Goal: Task Accomplishment & Management: Complete application form

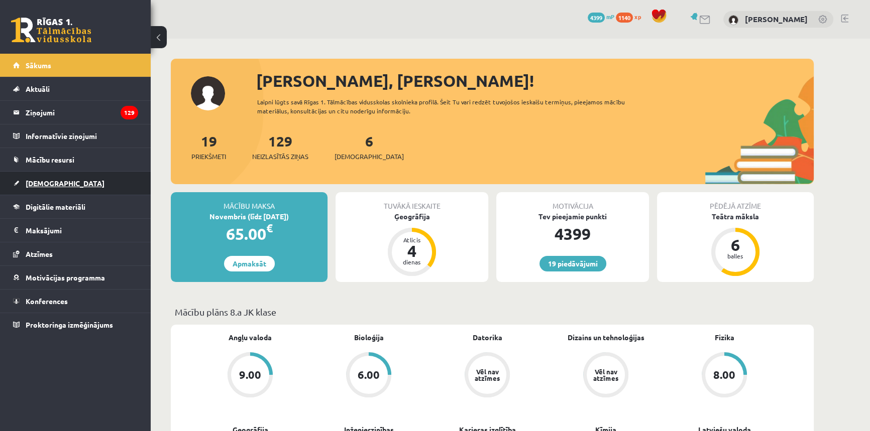
click at [64, 180] on link "[DEMOGRAPHIC_DATA]" at bounding box center [75, 183] width 125 height 23
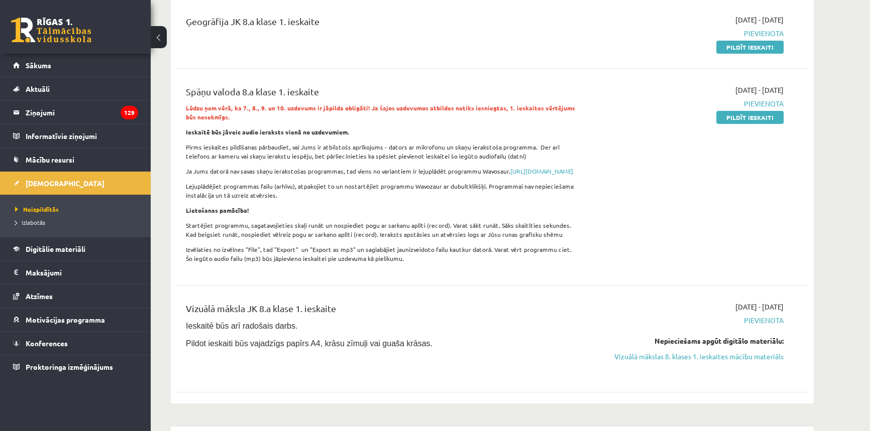
scroll to position [502, 0]
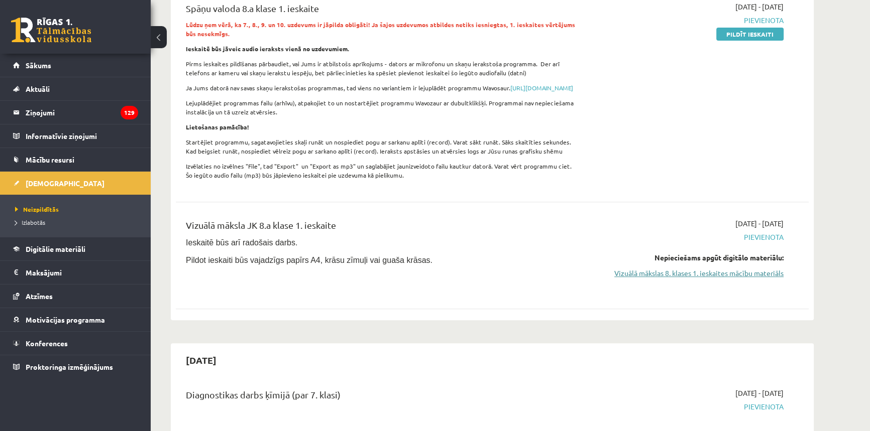
click at [691, 279] on link "Vizuālā mākslas 8. klases 1. ieskaites mācību materiāls" at bounding box center [688, 273] width 189 height 11
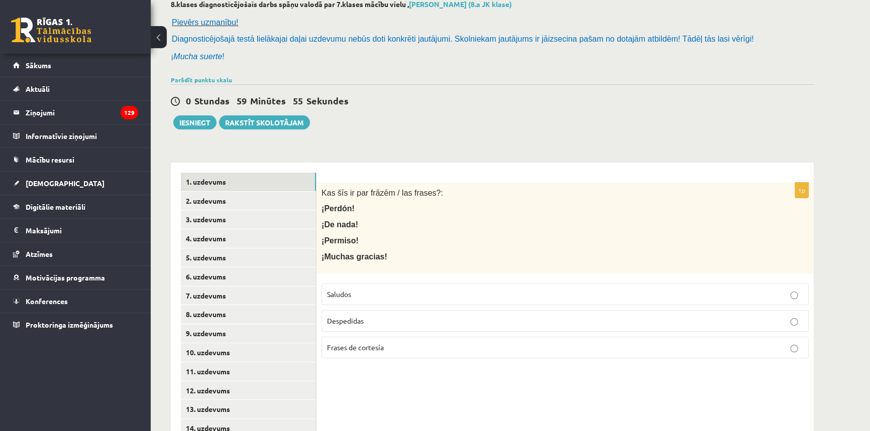
scroll to position [137, 0]
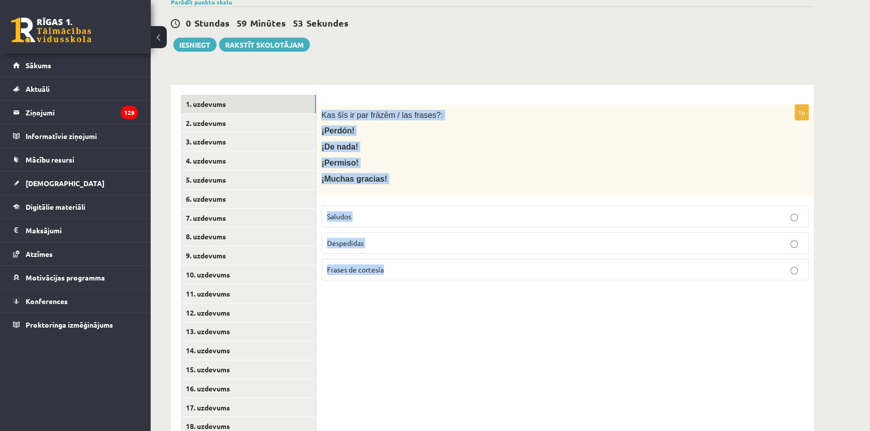
drag, startPoint x: 320, startPoint y: 110, endPoint x: 639, endPoint y: 313, distance: 378.7
click at [639, 313] on div "1p Kas šīs ir par frāzēm / las frases?: ¡Perdón! ¡De nada! ¡Permiso! ¡Muchas gr…" at bounding box center [564, 380] width 497 height 590
copy div "Kas šīs ir par frāzēm / las frases?: ¡Perdón! ¡De nada! ¡Permiso! ¡Muchas graci…"
click at [396, 266] on p "Frases de cortesía" at bounding box center [565, 270] width 476 height 11
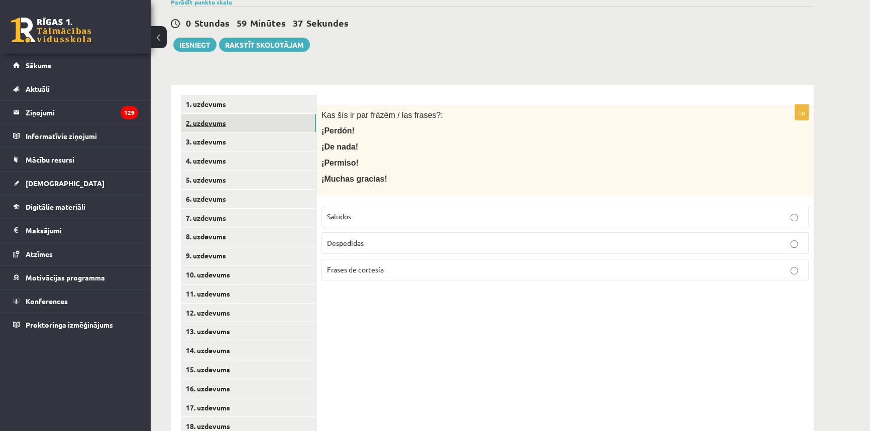
click at [228, 120] on link "2. uzdevums" at bounding box center [248, 123] width 135 height 19
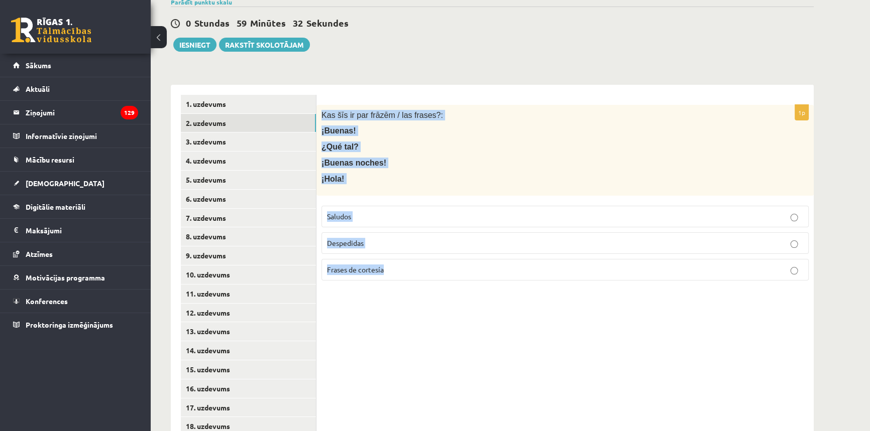
drag, startPoint x: 320, startPoint y: 106, endPoint x: 459, endPoint y: 271, distance: 215.7
click at [459, 271] on div "1p Kas šīs ir par frāzēm / las frases?: ¡Buenas! ¿Qué tal? ¡Buenas noches! ¡Hol…" at bounding box center [564, 197] width 497 height 184
copy div "Kas šīs ir par frāzēm / las frases?: ¡Buenas! ¿Qué tal? ¡Buenas noches! ¡Hola! …"
click at [352, 214] on p "Saludos" at bounding box center [565, 216] width 476 height 11
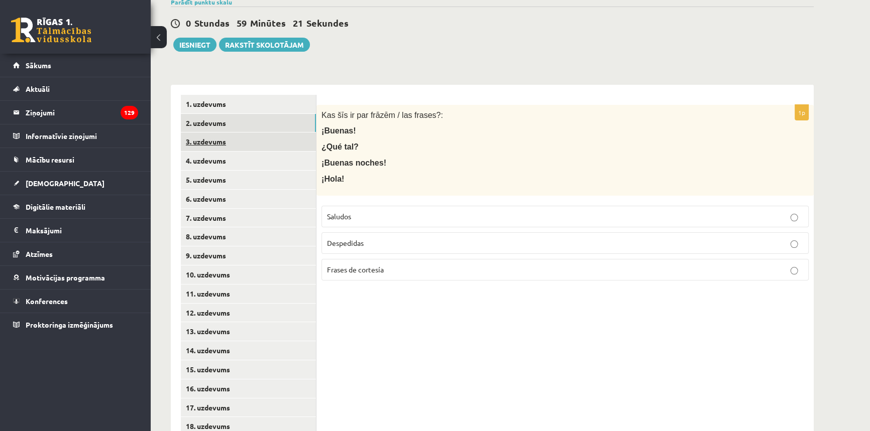
click at [224, 141] on link "3. uzdevums" at bounding box center [248, 142] width 135 height 19
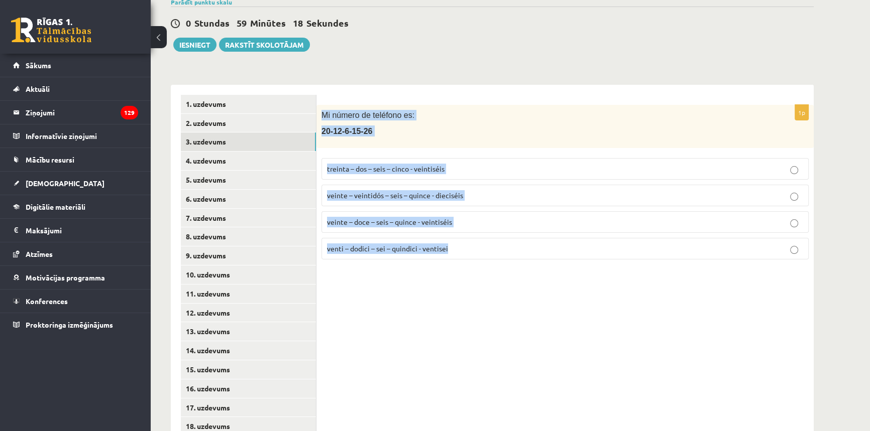
drag, startPoint x: 472, startPoint y: 254, endPoint x: 320, endPoint y: 105, distance: 211.7
click at [320, 105] on div "1p Mi número de teléfono es: [PHONE_NUMBER] treinta – dos – seis – cinco - vein…" at bounding box center [564, 186] width 497 height 163
click at [320, 105] on div "Mi número de teléfono es: [PHONE_NUMBER]" at bounding box center [564, 126] width 497 height 43
drag, startPoint x: 318, startPoint y: 111, endPoint x: 484, endPoint y: 238, distance: 207.8
click at [484, 238] on div "1p Mi número de teléfono es: [PHONE_NUMBER] treinta – dos – seis – cinco - vein…" at bounding box center [564, 186] width 497 height 163
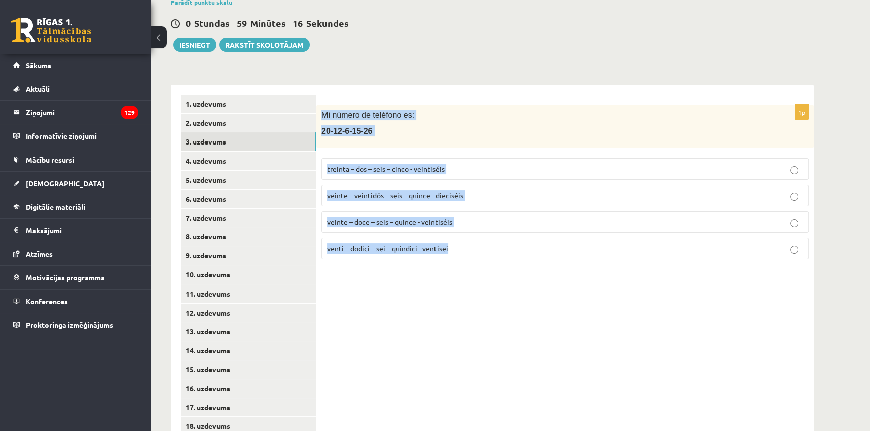
copy div "Mi número de teléfono es: [PHONE_NUMBER] treinta – dos – seis – cinco - veintis…"
click at [376, 221] on span "veinte – doce – seis – quince - veintiséis" at bounding box center [389, 221] width 125 height 9
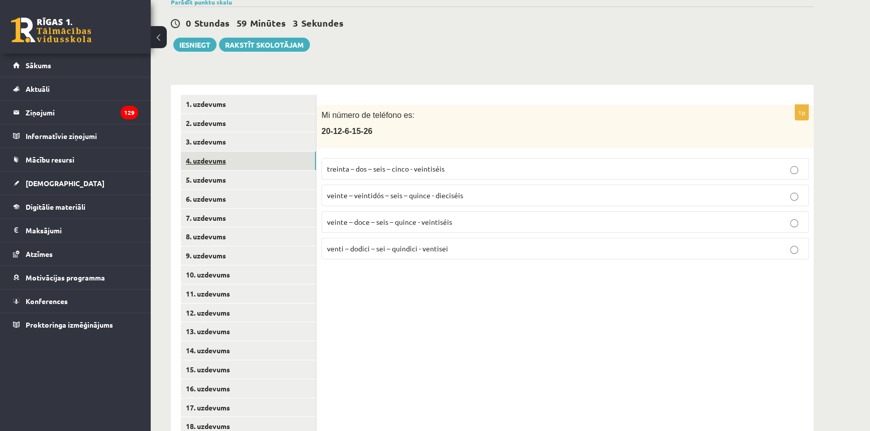
click at [230, 166] on link "4. uzdevums" at bounding box center [248, 161] width 135 height 19
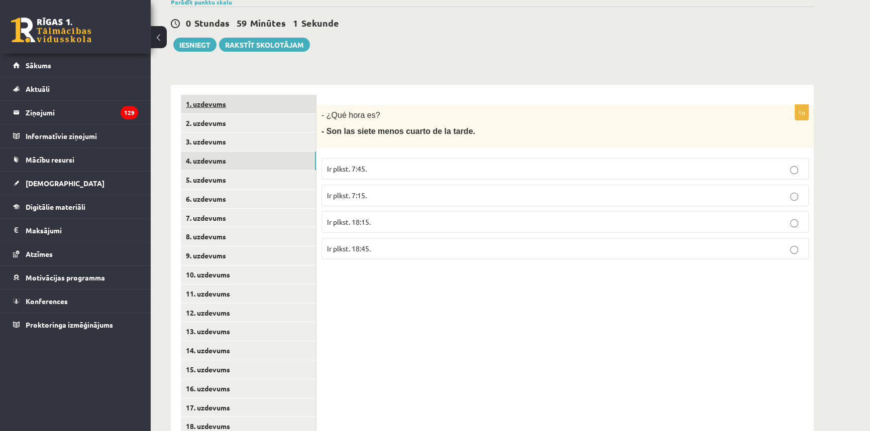
drag, startPoint x: 436, startPoint y: 256, endPoint x: 314, endPoint y: 104, distance: 195.0
click at [314, 104] on div "**********" at bounding box center [492, 380] width 643 height 590
copy div "2. uzdevums 3. uzdevums 4. uzdevums 5. uzdevums 6. uzdevums 7. uzdevums 8. uzde…"
click at [344, 114] on span "- ¿Qué hora es?" at bounding box center [350, 115] width 59 height 9
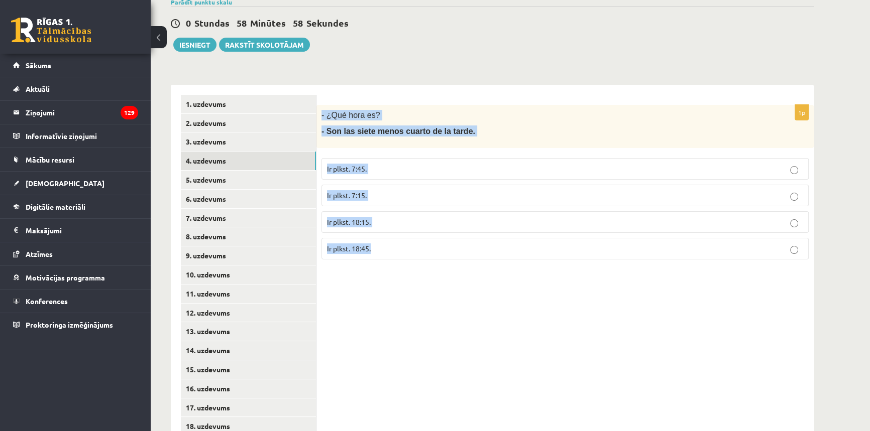
drag, startPoint x: 319, startPoint y: 111, endPoint x: 426, endPoint y: 250, distance: 175.1
click at [426, 250] on div "1p - ¿Qué hora es? - Son las siete menos cuarto de la tarde. Ir plkst. 7:45. Ir…" at bounding box center [564, 186] width 497 height 163
copy div "- ¿Qué hora es? - Son las siete menos cuarto de la tarde. Ir plkst. 7:45. Ir pl…"
click at [377, 220] on p "Ir plkst. 18:15." at bounding box center [565, 222] width 476 height 11
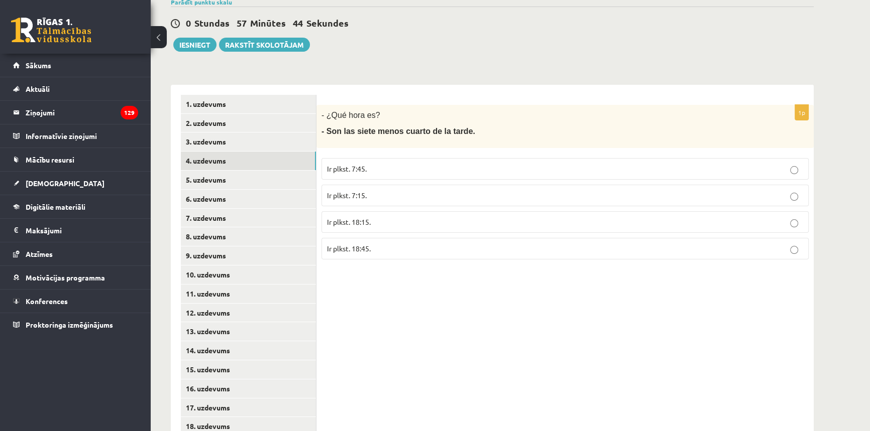
click at [369, 194] on p "Ir plkst. 7:15." at bounding box center [565, 195] width 476 height 11
click at [367, 171] on span "Ir plkst. 7:45." at bounding box center [347, 168] width 40 height 9
click at [260, 180] on link "5. uzdevums" at bounding box center [248, 180] width 135 height 19
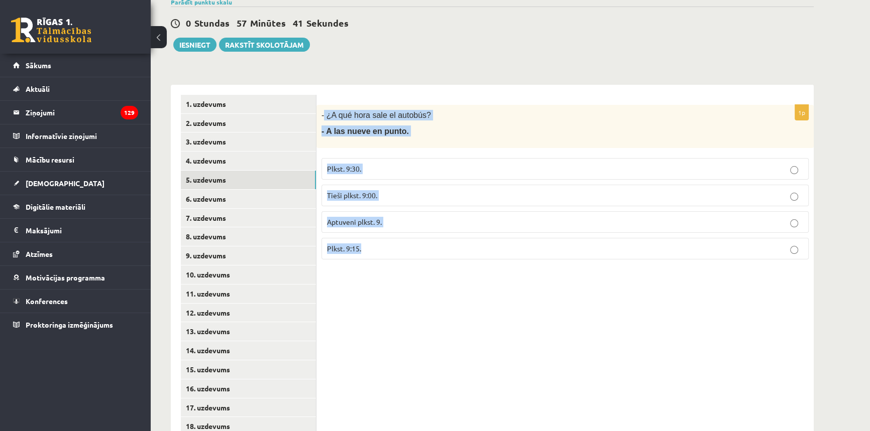
drag, startPoint x: 408, startPoint y: 243, endPoint x: 322, endPoint y: 104, distance: 162.8
click at [322, 105] on div "1p - ¿A qué hora sale el autobús? - A las nueve en punto. Plkst. 9:30. Tieši pl…" at bounding box center [564, 186] width 497 height 163
copy div "¿A qué hora sale el autobús? - A las nueve en punto. Plkst. 9:30. Tieši plkst. …"
click at [342, 72] on div "**********" at bounding box center [492, 298] width 683 height 793
click at [385, 191] on p "Tieši plkst. 9:00." at bounding box center [565, 195] width 476 height 11
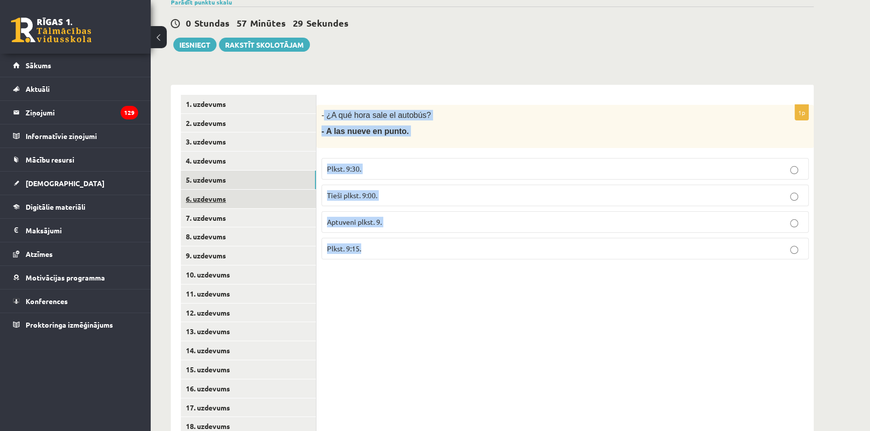
click at [255, 206] on link "6. uzdevums" at bounding box center [248, 199] width 135 height 19
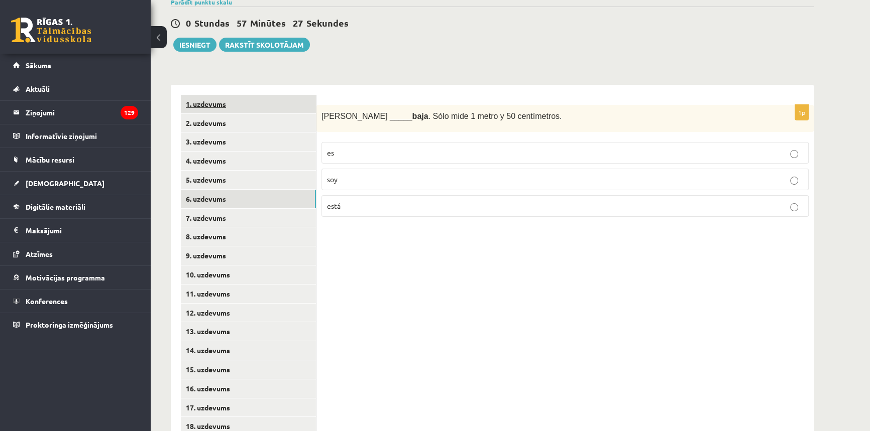
drag, startPoint x: 439, startPoint y: 222, endPoint x: 310, endPoint y: 95, distance: 180.8
click at [310, 96] on div "**********" at bounding box center [492, 380] width 643 height 590
copy div "2. uzdevums 3. uzdevums 4. uzdevums 5. uzdevums 6. uzdevums 7. uzdevums 8. uzde…"
click at [348, 68] on div "**********" at bounding box center [492, 298] width 683 height 793
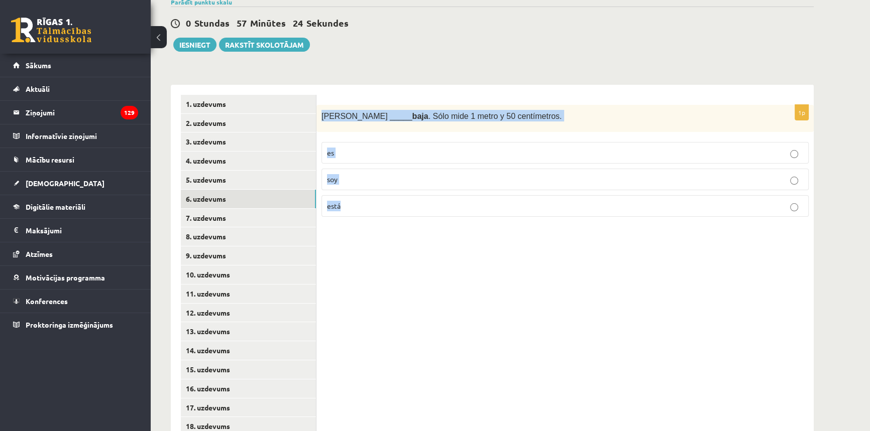
drag, startPoint x: 317, startPoint y: 110, endPoint x: 495, endPoint y: 231, distance: 214.8
click at [495, 231] on div "1p Sara _____ baja . Sólo mide 1 metro y 50 centímetros. es soy está" at bounding box center [564, 380] width 497 height 590
copy div "[PERSON_NAME] _____ baja . Sólo mide 1 metro y 50 centímetros. es soy está"
click at [374, 158] on label "es" at bounding box center [564, 153] width 487 height 22
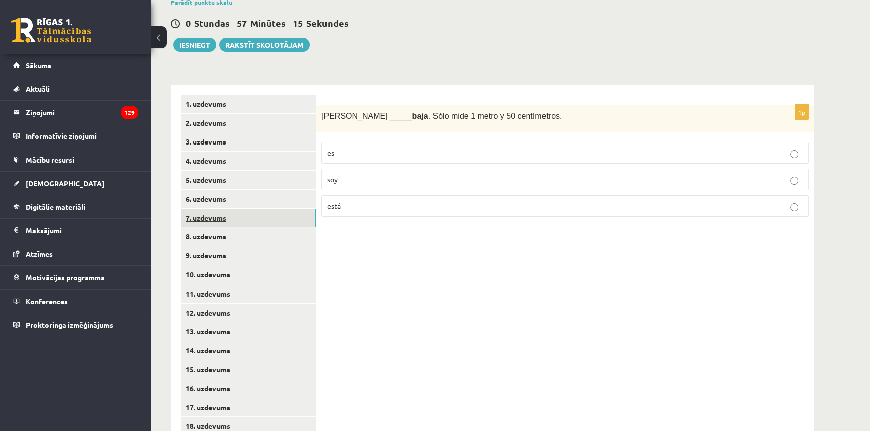
click at [246, 222] on link "7. uzdevums" at bounding box center [248, 218] width 135 height 19
drag, startPoint x: 412, startPoint y: 210, endPoint x: 319, endPoint y: 108, distance: 137.9
click at [319, 108] on div "1p (Yo) _____ feliz . ¡Hoy es mi cumpleaños! está estoy soy" at bounding box center [564, 165] width 497 height 121
copy div "(Yo) _____ feliz . ¡Hoy es mi cumpleaños! está estoy soy"
click at [354, 181] on p "estoy" at bounding box center [565, 179] width 476 height 11
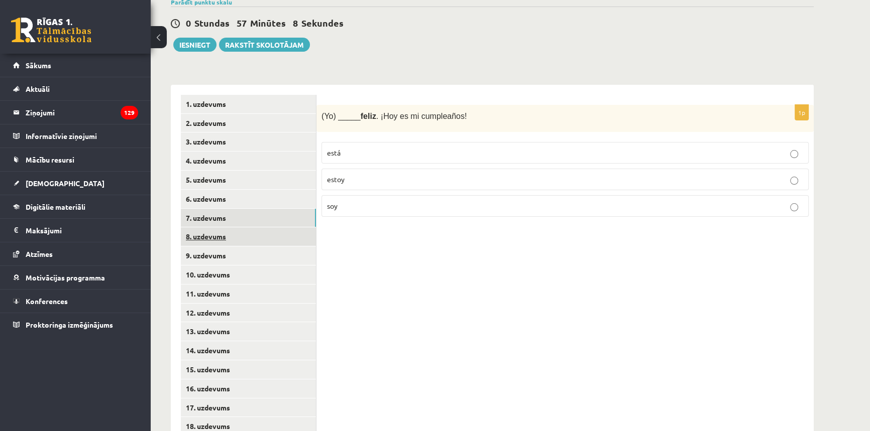
click at [204, 236] on link "8. uzdevums" at bounding box center [248, 237] width 135 height 19
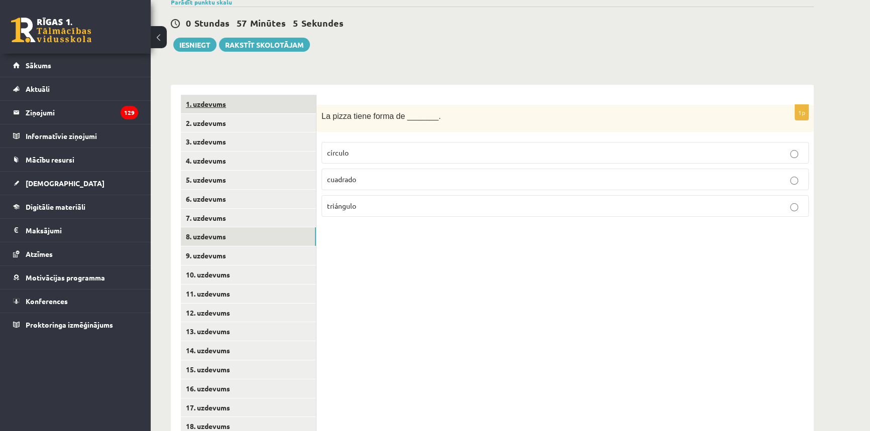
drag, startPoint x: 365, startPoint y: 208, endPoint x: 314, endPoint y: 95, distance: 123.9
click at [314, 95] on div "**********" at bounding box center [492, 380] width 643 height 590
click at [360, 57] on div "**********" at bounding box center [492, 298] width 683 height 793
click at [353, 210] on p "triángulo" at bounding box center [565, 206] width 476 height 11
click at [225, 252] on link "9. uzdevums" at bounding box center [248, 256] width 135 height 19
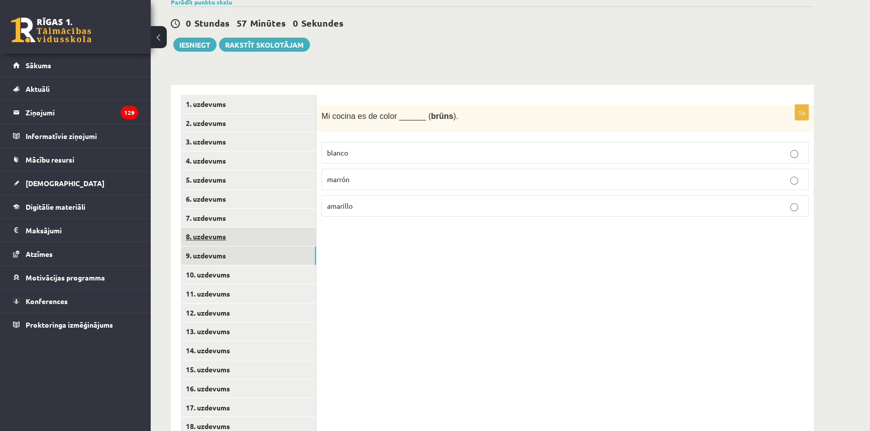
click at [227, 242] on link "8. uzdevums" at bounding box center [248, 237] width 135 height 19
drag, startPoint x: 353, startPoint y: 154, endPoint x: 361, endPoint y: 189, distance: 36.7
click at [353, 154] on p "círculo" at bounding box center [565, 153] width 476 height 11
drag, startPoint x: 389, startPoint y: 208, endPoint x: 308, endPoint y: 100, distance: 134.5
click at [308, 100] on div "**********" at bounding box center [492, 380] width 643 height 590
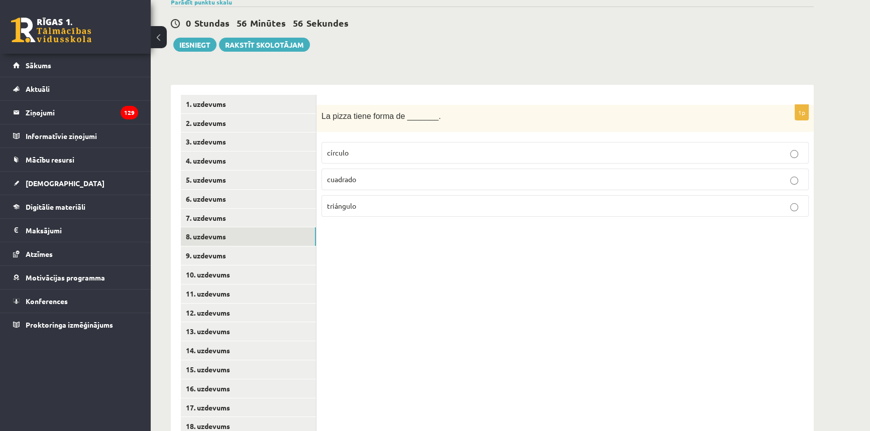
click at [351, 99] on form "1p La pizza tiene forma de _______. círculo cuadrado triángulo" at bounding box center [564, 160] width 477 height 131
drag, startPoint x: 324, startPoint y: 115, endPoint x: 404, endPoint y: 201, distance: 118.0
click at [404, 201] on div "1p La pizza tiene forma de _______. círculo cuadrado triángulo" at bounding box center [564, 165] width 497 height 121
copy div "a pizza tiene forma de _______. círculo cuadrado triángulo"
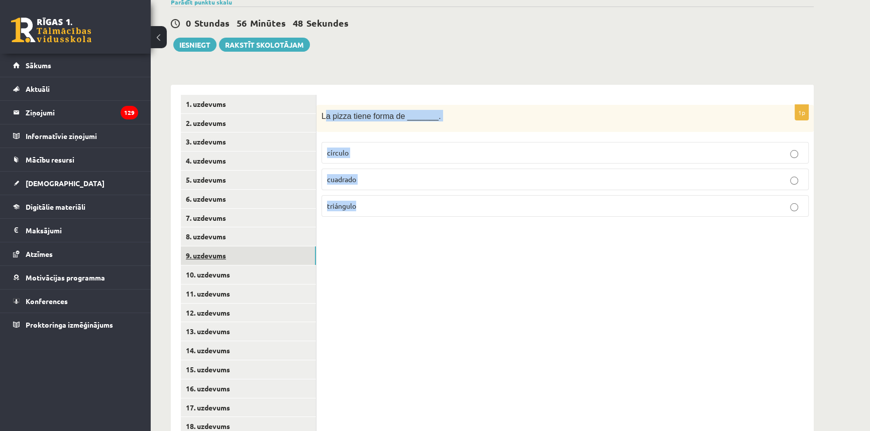
click at [221, 254] on link "9. uzdevums" at bounding box center [248, 256] width 135 height 19
drag, startPoint x: 381, startPoint y: 211, endPoint x: 322, endPoint y: 114, distance: 113.5
click at [322, 114] on div "1p Mi cocina es de color ______ ( brūns ). blanco marrón amarillo" at bounding box center [564, 165] width 497 height 121
click at [366, 179] on p "marrón" at bounding box center [565, 179] width 476 height 11
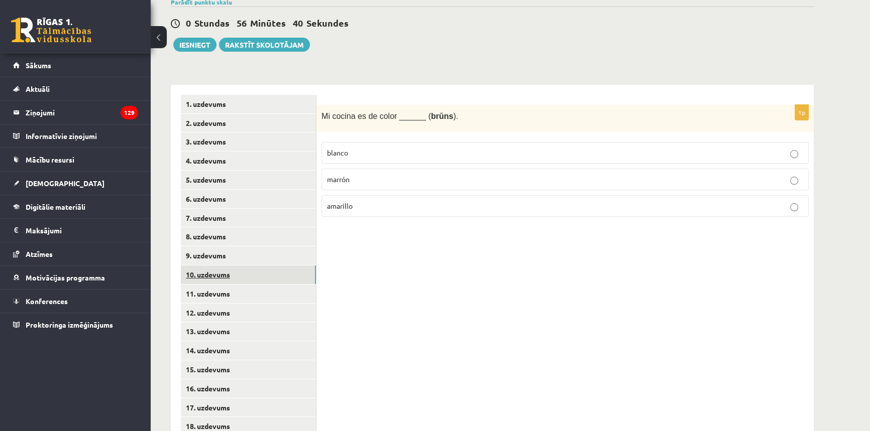
click at [208, 278] on link "10. uzdevums" at bounding box center [248, 275] width 135 height 19
drag, startPoint x: 383, startPoint y: 237, endPoint x: 315, endPoint y: 108, distance: 145.4
click at [315, 108] on div "**********" at bounding box center [492, 380] width 643 height 590
click at [333, 105] on div "[PERSON_NAME] quiere comer. [PERSON_NAME] ______ mucha hambre ." at bounding box center [564, 119] width 497 height 28
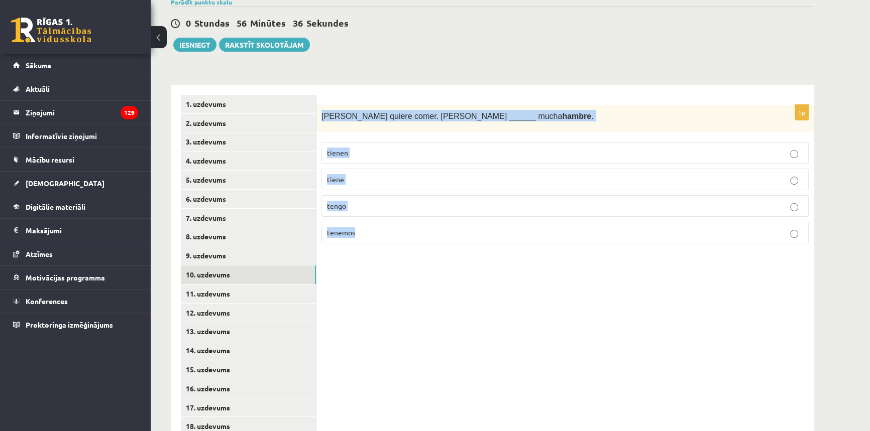
drag, startPoint x: 322, startPoint y: 114, endPoint x: 383, endPoint y: 229, distance: 130.5
click at [383, 229] on div "1p [PERSON_NAME] quiere comer. [PERSON_NAME] ______ mucha hambre . tienen tiene…" at bounding box center [564, 178] width 497 height 147
click at [368, 157] on p "tienen" at bounding box center [565, 153] width 476 height 11
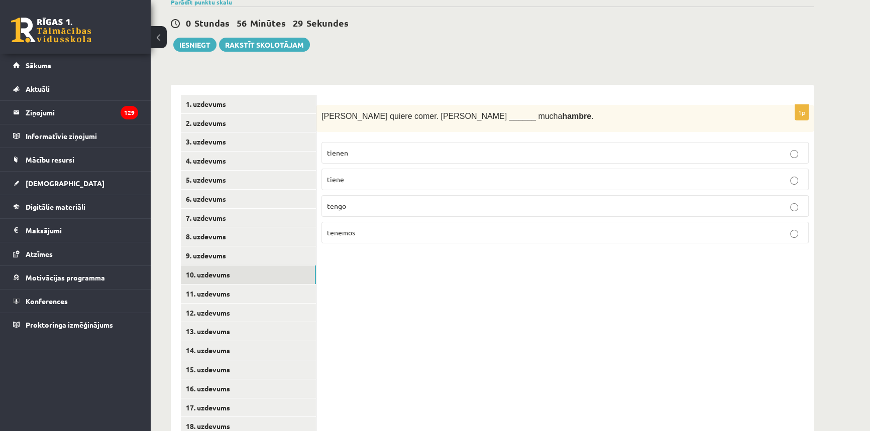
click at [353, 186] on label "tiene" at bounding box center [564, 180] width 487 height 22
click at [198, 305] on link "12. uzdevums" at bounding box center [248, 313] width 135 height 19
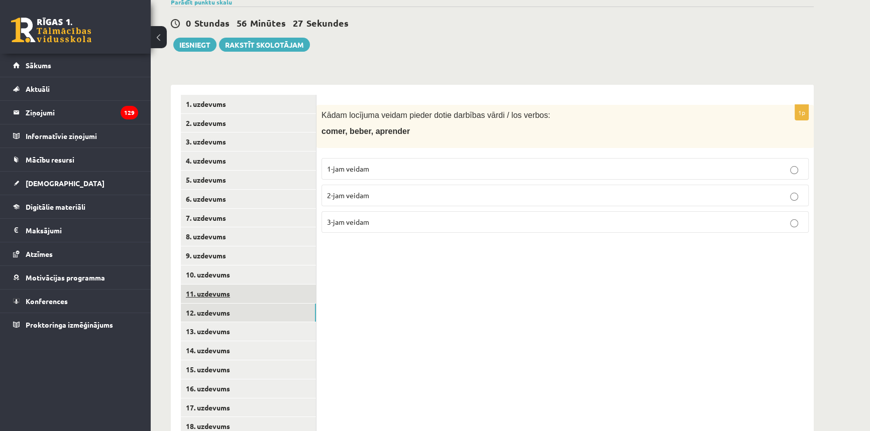
click at [201, 292] on link "11. uzdevums" at bounding box center [248, 294] width 135 height 19
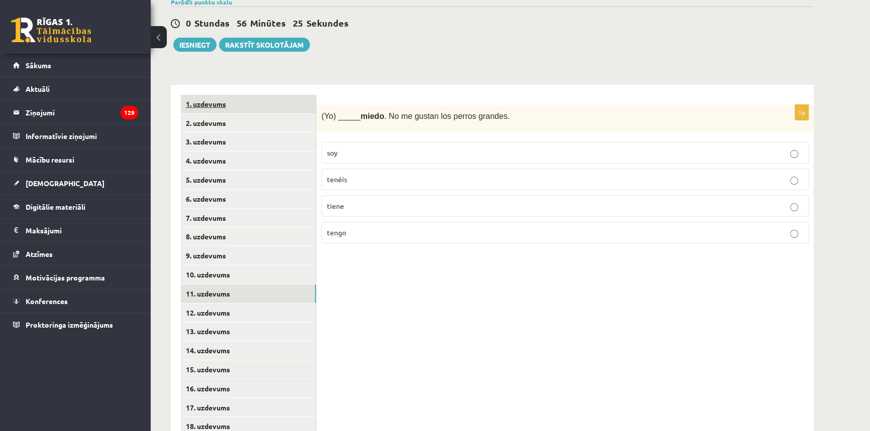
drag, startPoint x: 368, startPoint y: 241, endPoint x: 312, endPoint y: 101, distance: 149.9
click at [312, 101] on div "**********" at bounding box center [492, 380] width 643 height 590
click at [316, 103] on div "**********" at bounding box center [492, 380] width 643 height 590
click at [317, 107] on div "(Yo) _____ miedo . No me gustan los perros grandes." at bounding box center [564, 119] width 497 height 28
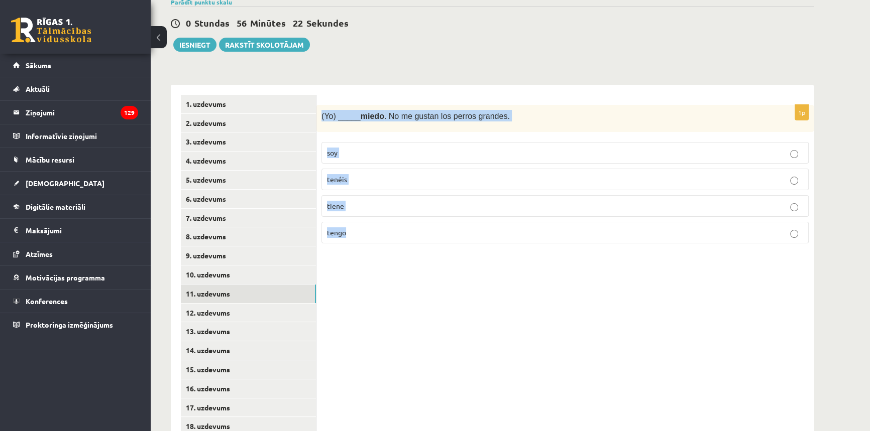
drag, startPoint x: 318, startPoint y: 107, endPoint x: 392, endPoint y: 245, distance: 156.2
click at [392, 246] on div "1p (Yo) _____ miedo . No me gustan los perros grandes. soy tenéis tiene tengo" at bounding box center [564, 178] width 497 height 147
click at [353, 236] on p "tengo" at bounding box center [565, 233] width 476 height 11
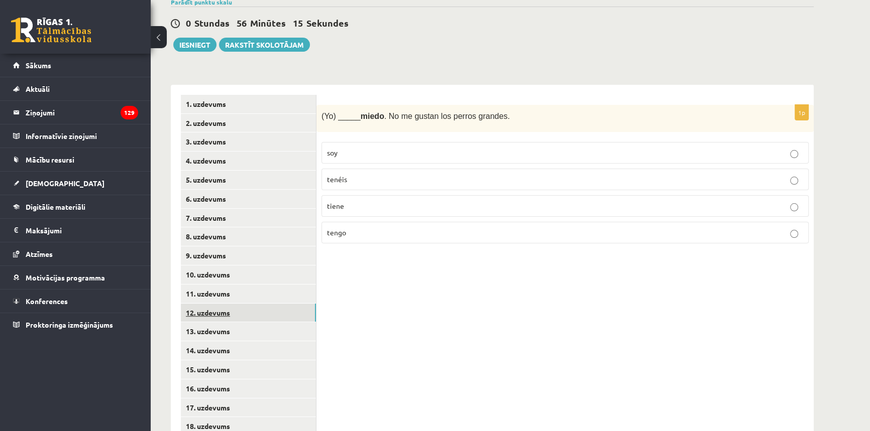
click at [247, 310] on link "12. uzdevums" at bounding box center [248, 313] width 135 height 19
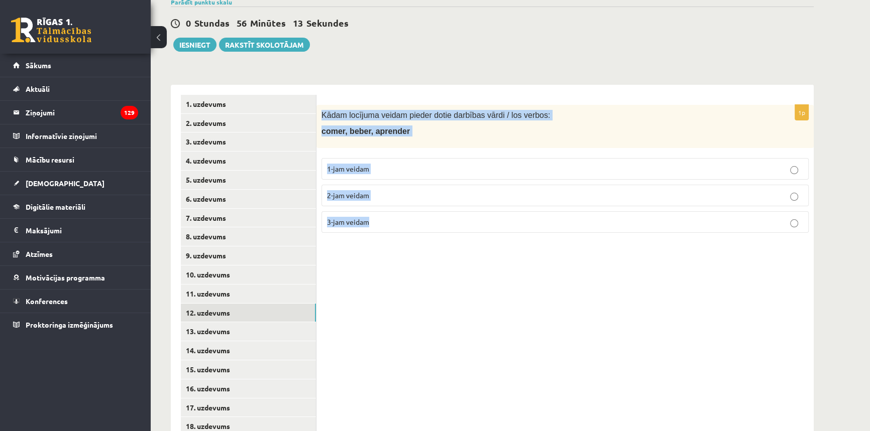
drag, startPoint x: 384, startPoint y: 224, endPoint x: 321, endPoint y: 113, distance: 127.7
click at [321, 113] on div "1p Kādam locījuma veidam pieder dotie darbības vārdi / los verbos: comer, beber…" at bounding box center [564, 173] width 497 height 136
click at [395, 195] on p "2-jam veidam" at bounding box center [565, 195] width 476 height 11
click at [406, 326] on div "1p Kādam locījuma veidam pieder dotie darbības vārdi / los verbos: comer, beber…" at bounding box center [564, 380] width 497 height 590
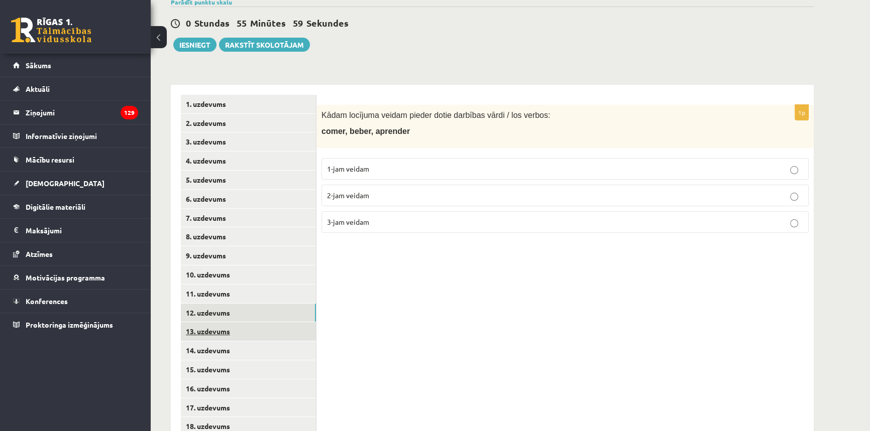
click at [237, 335] on link "13. uzdevums" at bounding box center [248, 331] width 135 height 19
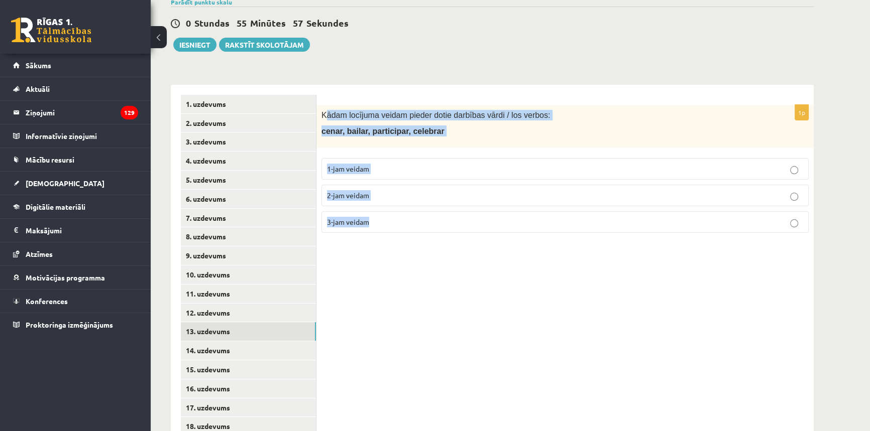
drag, startPoint x: 391, startPoint y: 223, endPoint x: 323, endPoint y: 104, distance: 137.0
click at [323, 105] on div "1p Kādam locījuma veidam pieder dotie darbības vārdi / los verbos: cenar, baila…" at bounding box center [564, 173] width 497 height 136
click at [364, 75] on div "**********" at bounding box center [492, 375] width 643 height 600
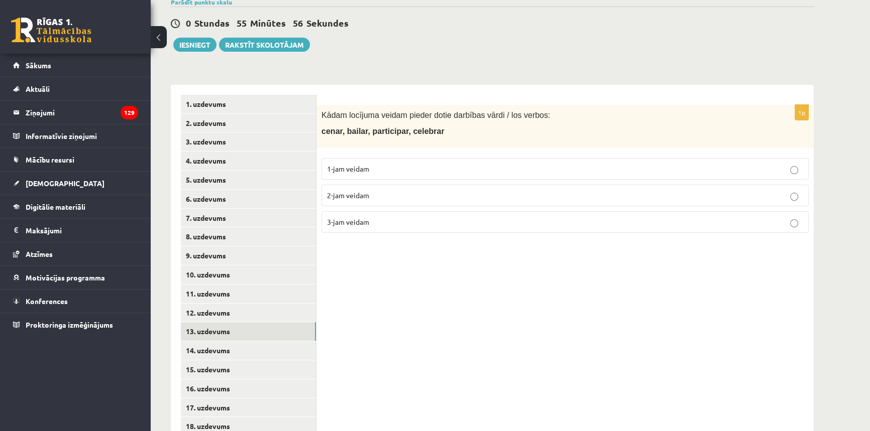
click at [341, 223] on span "3-jam veidam" at bounding box center [348, 221] width 42 height 9
click at [209, 354] on link "14. uzdevums" at bounding box center [248, 351] width 135 height 19
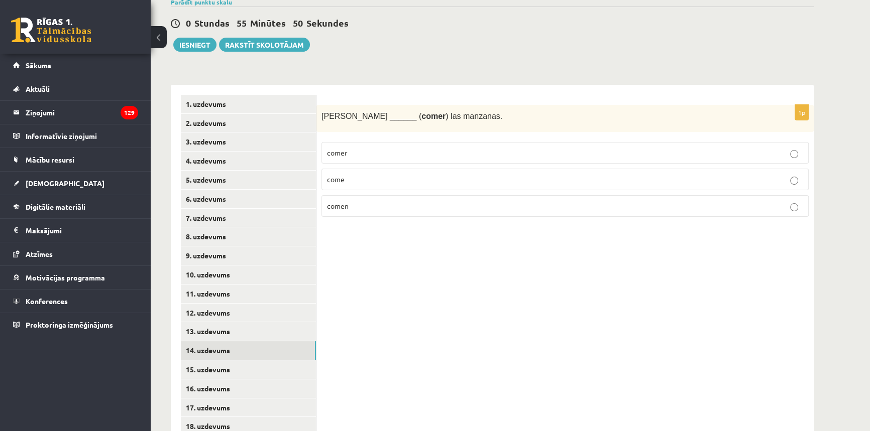
click at [375, 182] on p "come" at bounding box center [565, 179] width 476 height 11
click at [379, 148] on p "comer" at bounding box center [565, 153] width 476 height 11
drag, startPoint x: 321, startPoint y: 111, endPoint x: 469, endPoint y: 211, distance: 177.6
click at [469, 211] on div "1p [PERSON_NAME] ______ ( comer ) las manzanas. comer come comen" at bounding box center [564, 165] width 497 height 121
click at [353, 170] on label "come" at bounding box center [564, 180] width 487 height 22
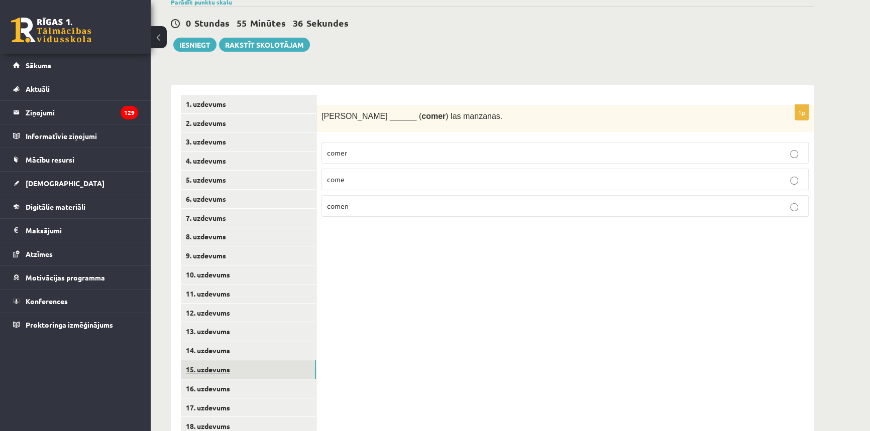
click at [240, 376] on link "15. uzdevums" at bounding box center [248, 370] width 135 height 19
drag, startPoint x: 370, startPoint y: 210, endPoint x: 314, endPoint y: 93, distance: 129.2
click at [314, 93] on div "**********" at bounding box center [492, 380] width 643 height 590
click at [325, 96] on div "1p Mis padres y yo ________ ( cocinar ) mucho en casa. [GEOGRAPHIC_DATA] cocina…" at bounding box center [564, 380] width 497 height 590
drag, startPoint x: 320, startPoint y: 106, endPoint x: 431, endPoint y: 211, distance: 152.8
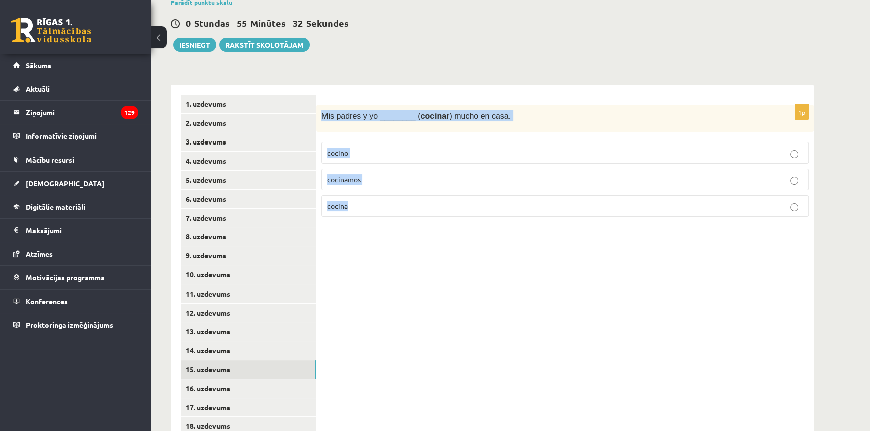
click at [431, 211] on div "1p Mis padres y yo ________ ( cocinar ) mucho en casa. [GEOGRAPHIC_DATA] cocina…" at bounding box center [564, 165] width 497 height 121
click at [218, 386] on link "16. uzdevums" at bounding box center [248, 389] width 135 height 19
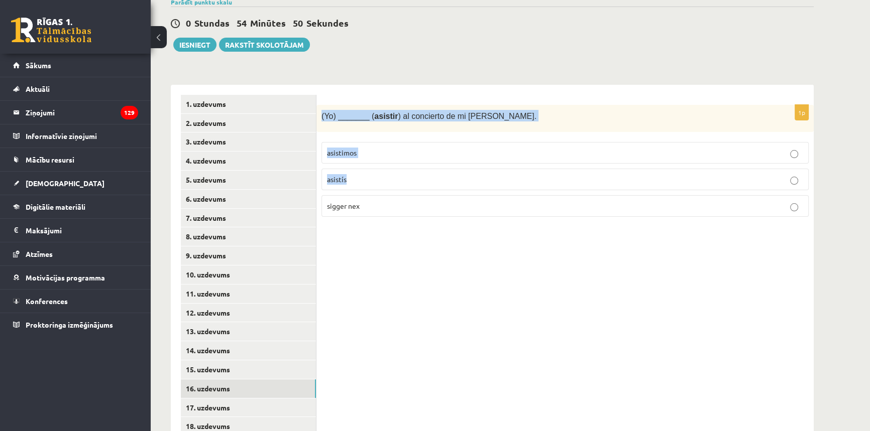
drag, startPoint x: 382, startPoint y: 184, endPoint x: 316, endPoint y: 102, distance: 104.7
click at [316, 102] on div "1p (Yo) _______ ( asistir ) al concierto de mi [PERSON_NAME]. asistimos asistís…" at bounding box center [564, 380] width 497 height 590
click at [390, 206] on p "sigger nex" at bounding box center [565, 206] width 476 height 11
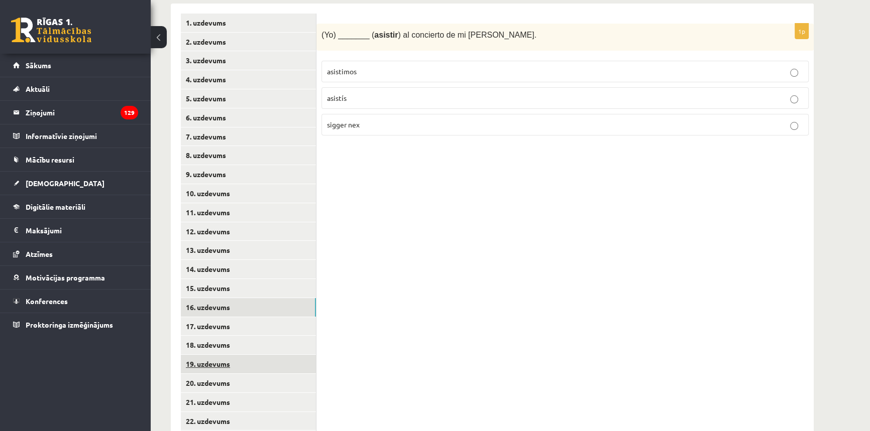
scroll to position [228, 0]
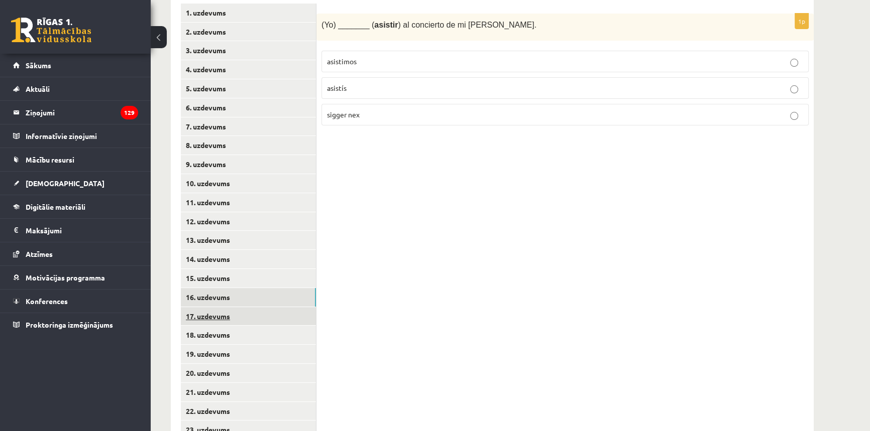
click at [249, 323] on link "17. uzdevums" at bounding box center [248, 316] width 135 height 19
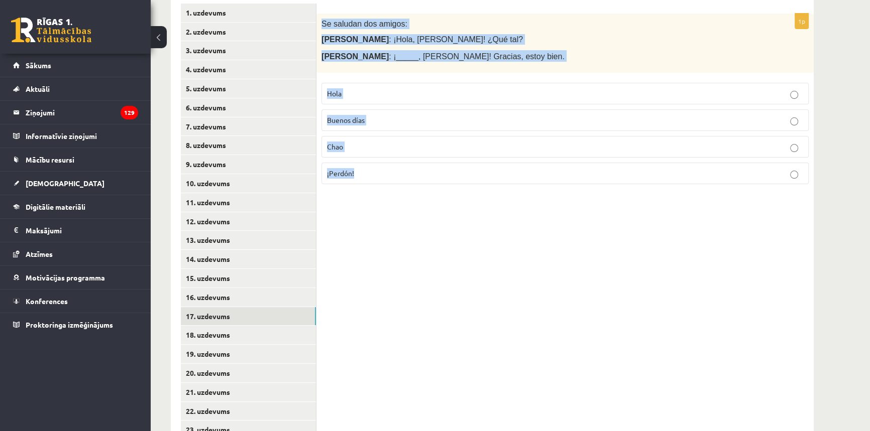
drag, startPoint x: 411, startPoint y: 164, endPoint x: 320, endPoint y: 15, distance: 174.8
click at [320, 15] on div "1p Se saludan dos amigos: [PERSON_NAME] : ¡Hola, [PERSON_NAME]! ¿Qué tal? [PERS…" at bounding box center [564, 103] width 497 height 179
click at [363, 95] on p "Hola" at bounding box center [565, 93] width 476 height 11
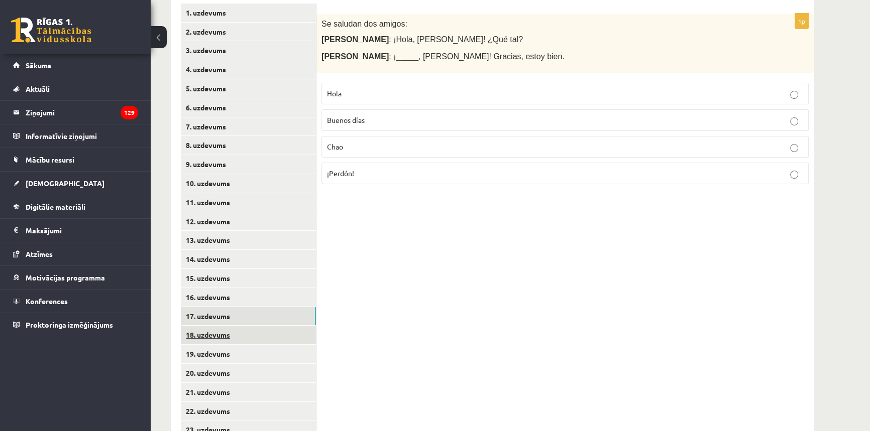
click at [243, 331] on link "18. uzdevums" at bounding box center [248, 335] width 135 height 19
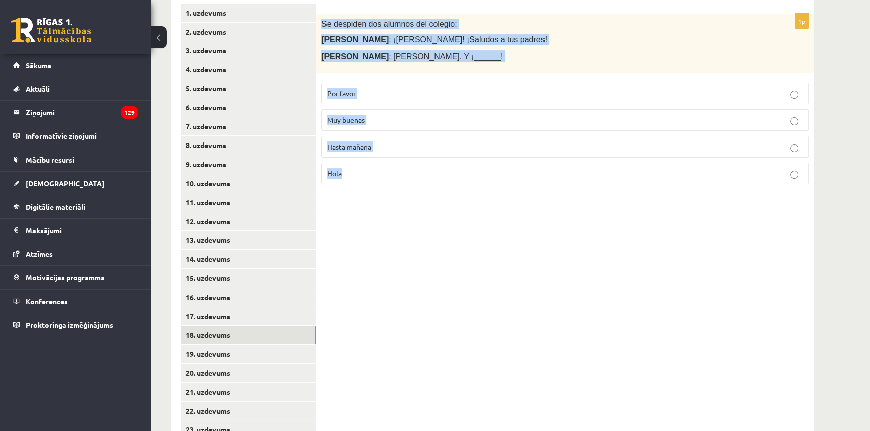
drag, startPoint x: 396, startPoint y: 175, endPoint x: 323, endPoint y: 27, distance: 165.1
click at [323, 27] on div "1p Se despiden dos alumnos del colegio: [PERSON_NAME] : ¡[PERSON_NAME]! ¡Saludo…" at bounding box center [564, 103] width 497 height 179
click at [377, 144] on p "Hasta mañana" at bounding box center [565, 147] width 476 height 11
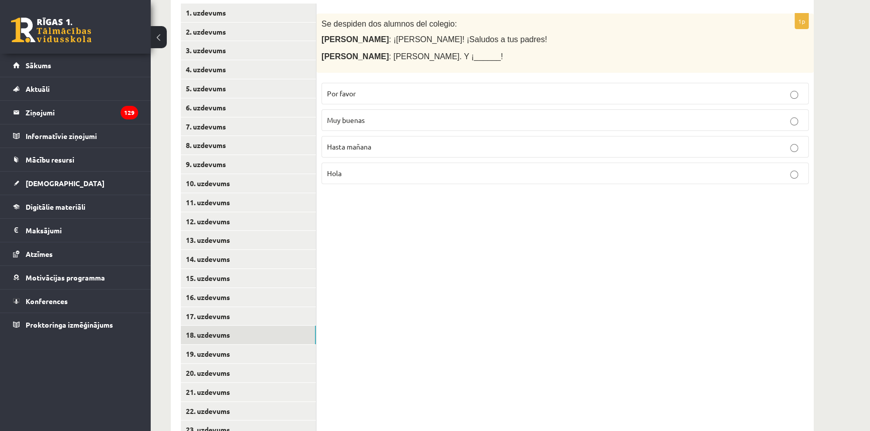
click at [361, 119] on span "Muy buenas" at bounding box center [346, 120] width 38 height 9
click at [260, 358] on link "19. uzdevums" at bounding box center [248, 354] width 135 height 19
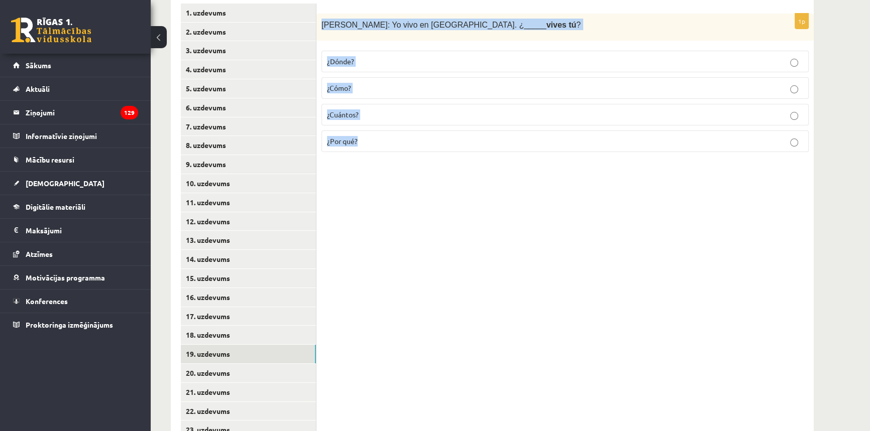
drag, startPoint x: 393, startPoint y: 147, endPoint x: 321, endPoint y: 20, distance: 146.0
click at [321, 20] on div "1p [PERSON_NAME]: Yo vivo en [GEOGRAPHIC_DATA] ¿_____ vives tú ? ¿Dónde? ¿Cómo?…" at bounding box center [564, 87] width 497 height 147
click at [402, 59] on p "¿Dónde?" at bounding box center [565, 61] width 476 height 11
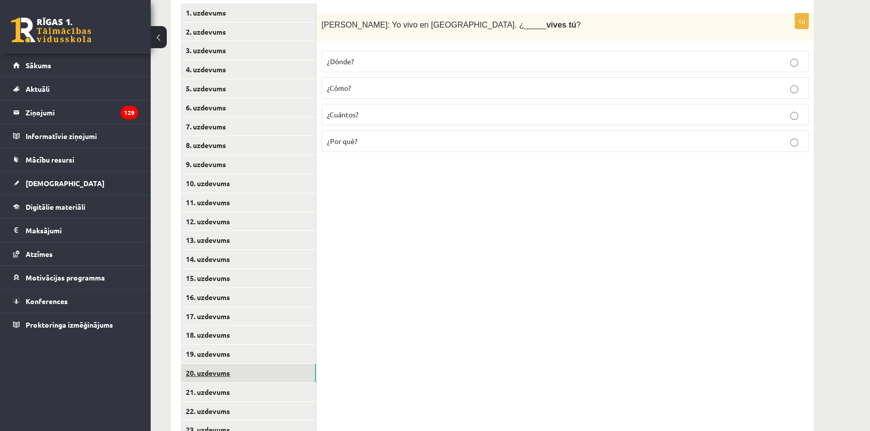
click at [248, 370] on link "20. uzdevums" at bounding box center [248, 373] width 135 height 19
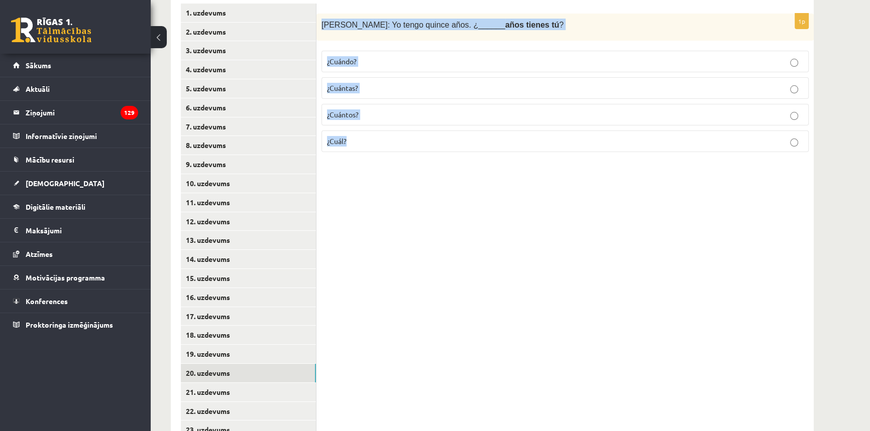
drag, startPoint x: 321, startPoint y: 22, endPoint x: 419, endPoint y: 143, distance: 156.0
click at [419, 143] on div "1p [PERSON_NAME]: Yo tengo quince años. ¿______ años tienes tú ? ¿Cuándo? ¿Cuán…" at bounding box center [564, 87] width 497 height 147
click at [383, 117] on p "¿Cuántos?" at bounding box center [565, 114] width 476 height 11
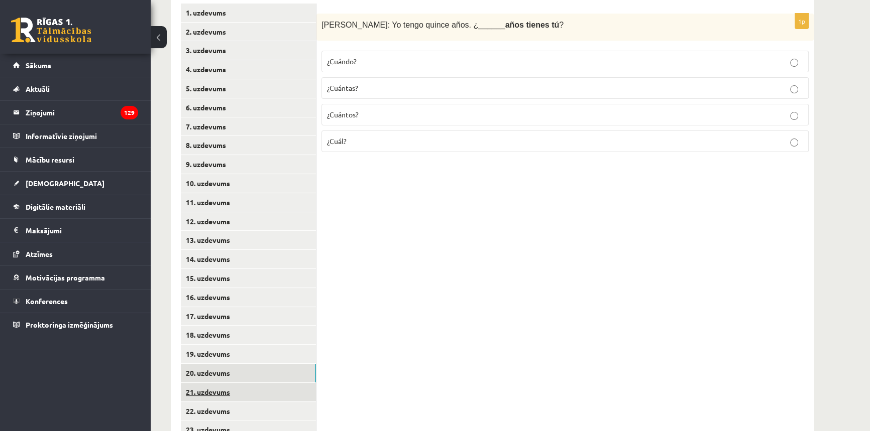
click at [208, 393] on link "21. uzdevums" at bounding box center [248, 392] width 135 height 19
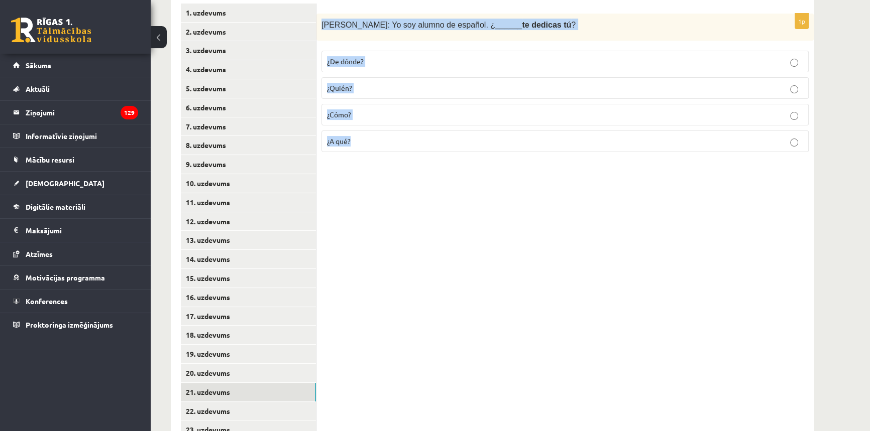
drag, startPoint x: 370, startPoint y: 149, endPoint x: 321, endPoint y: 21, distance: 137.5
click at [321, 21] on div "1p [PERSON_NAME]: Yo soy alumno de [DEMOGRAPHIC_DATA]. ¿______ te dedicas tú ? …" at bounding box center [564, 87] width 497 height 147
click at [367, 140] on p "¿A qué?" at bounding box center [565, 141] width 476 height 11
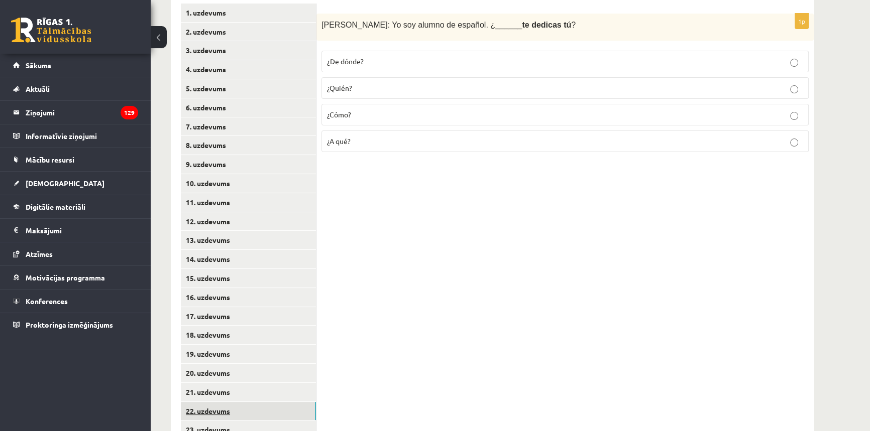
click at [199, 403] on link "22. uzdevums" at bounding box center [248, 411] width 135 height 19
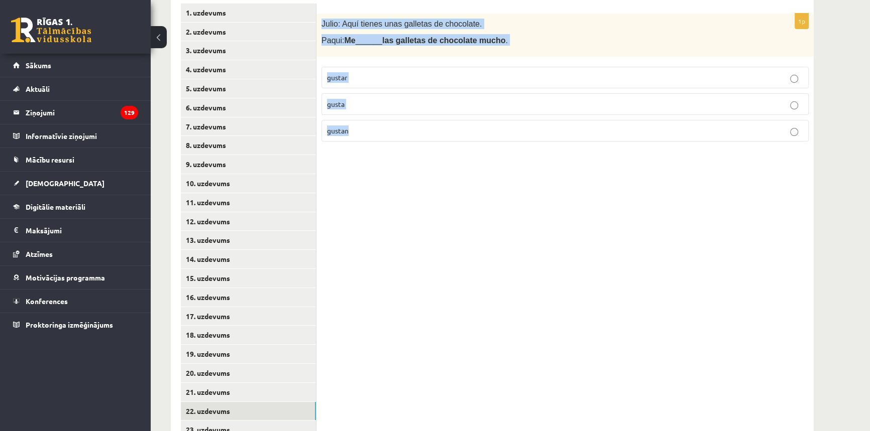
drag, startPoint x: 374, startPoint y: 132, endPoint x: 318, endPoint y: 18, distance: 127.1
click at [318, 18] on div "1p Julio: Aquí tienes unas galletas de chocolate. Paqui: Me ______ las galletas…" at bounding box center [564, 82] width 497 height 136
click at [376, 106] on p "gusta" at bounding box center [565, 104] width 476 height 11
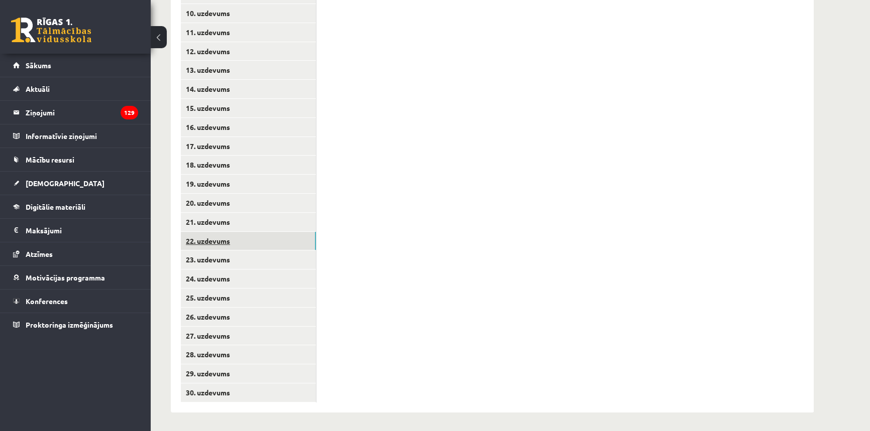
scroll to position [399, 0]
click at [229, 258] on link "23. uzdevums" at bounding box center [248, 259] width 135 height 19
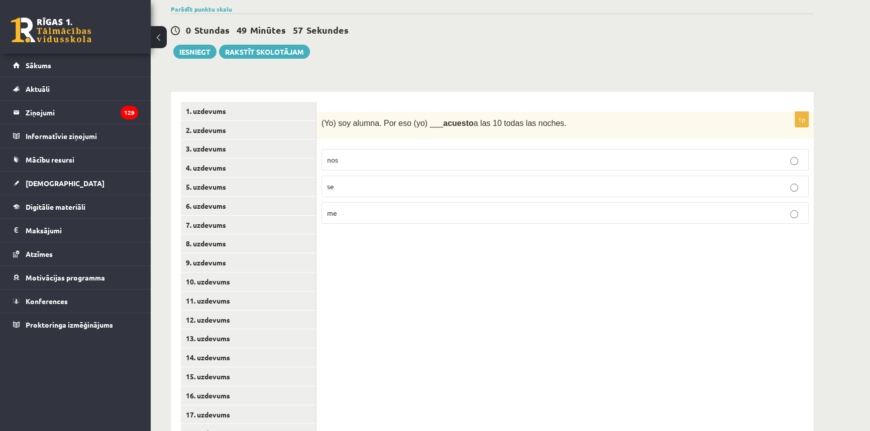
scroll to position [126, 0]
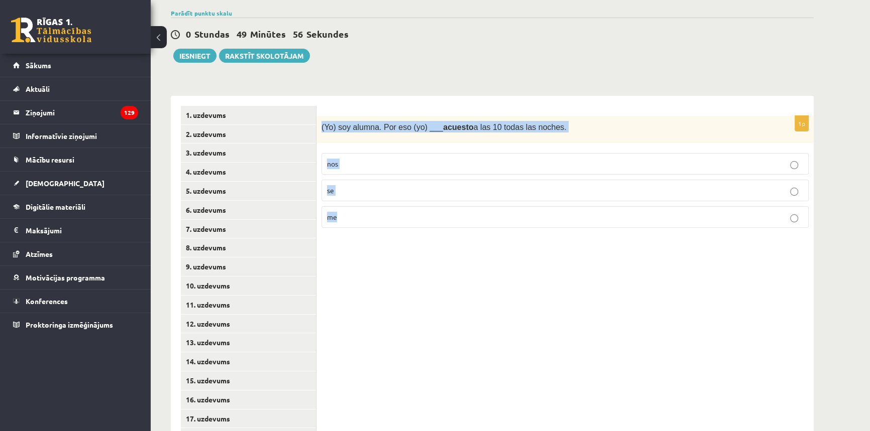
drag, startPoint x: 374, startPoint y: 219, endPoint x: 321, endPoint y: 118, distance: 113.7
click at [321, 118] on div "1p (Yo) soy alumna. Por eso (yo) ___ acuesto a las 10 todas las noches. nos se …" at bounding box center [564, 176] width 497 height 121
click at [347, 213] on p "me" at bounding box center [565, 217] width 476 height 11
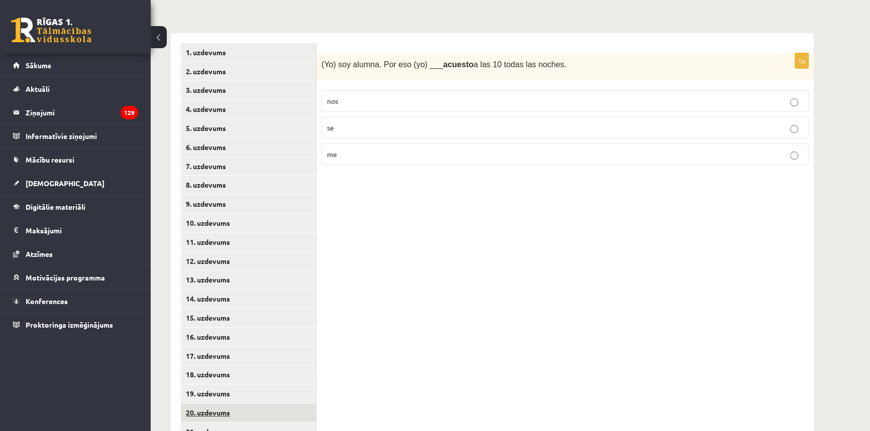
scroll to position [308, 0]
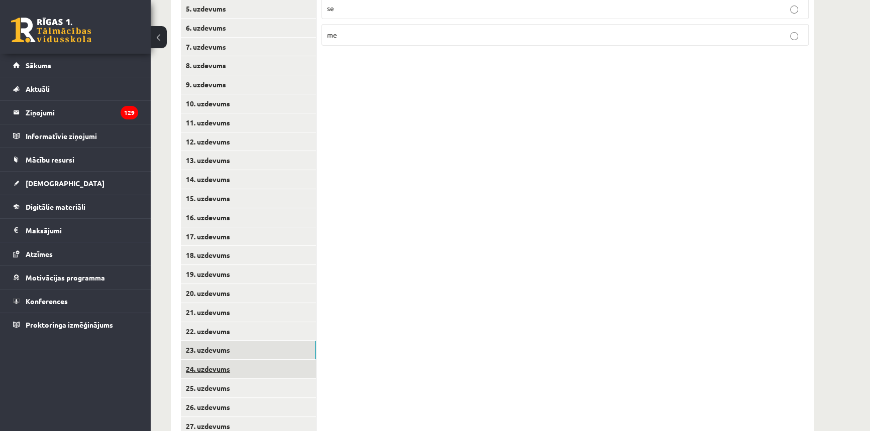
click at [230, 370] on link "24. uzdevums" at bounding box center [248, 369] width 135 height 19
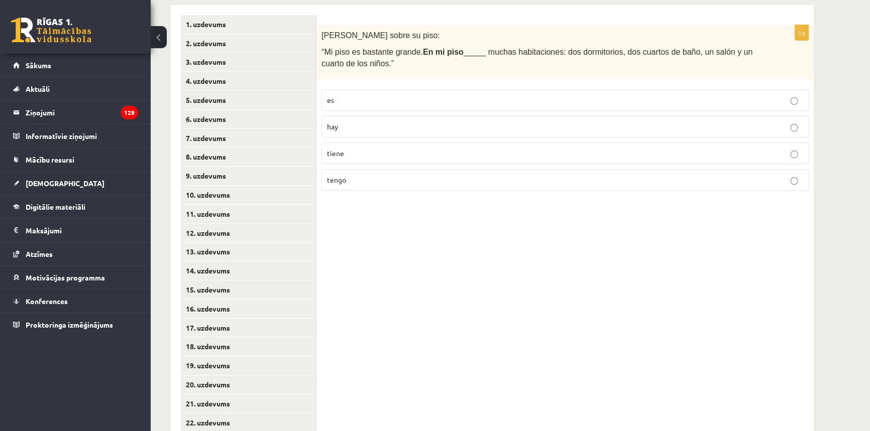
scroll to position [171, 0]
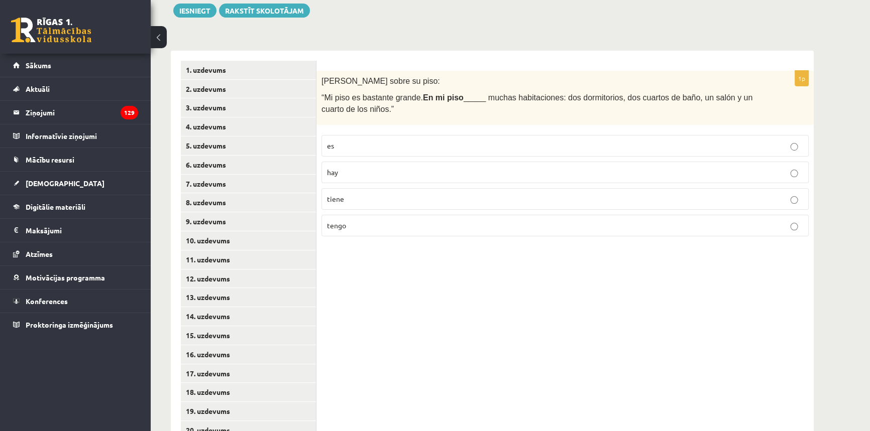
click at [352, 173] on p "hay" at bounding box center [565, 172] width 476 height 11
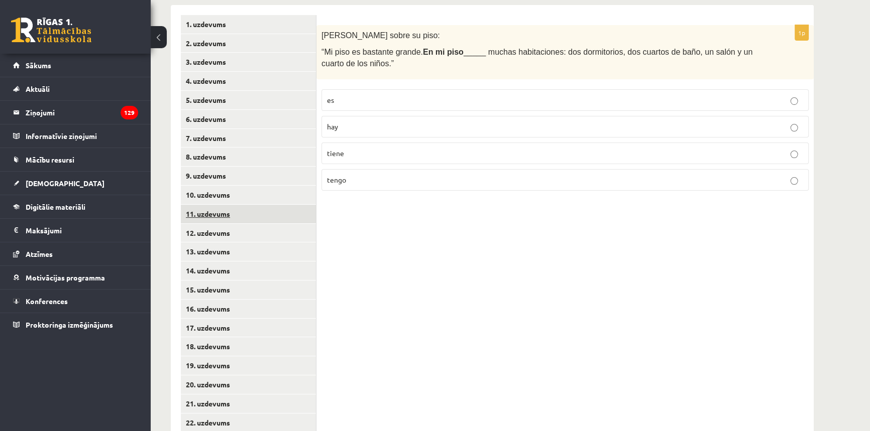
scroll to position [399, 0]
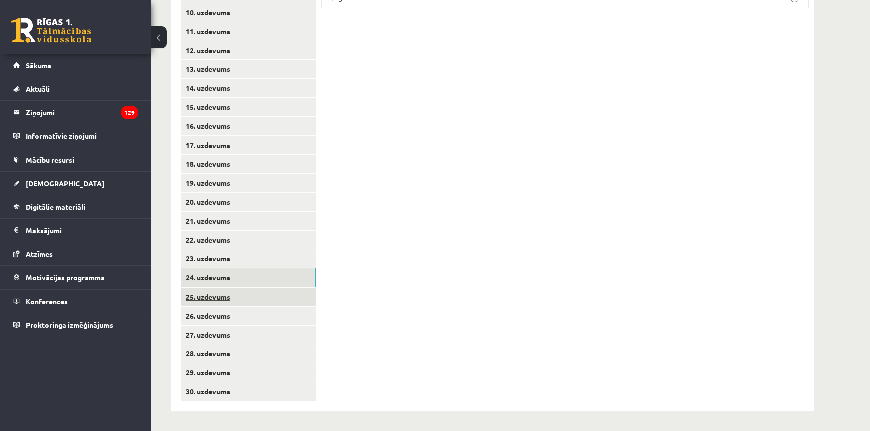
click at [240, 295] on link "25. uzdevums" at bounding box center [248, 297] width 135 height 19
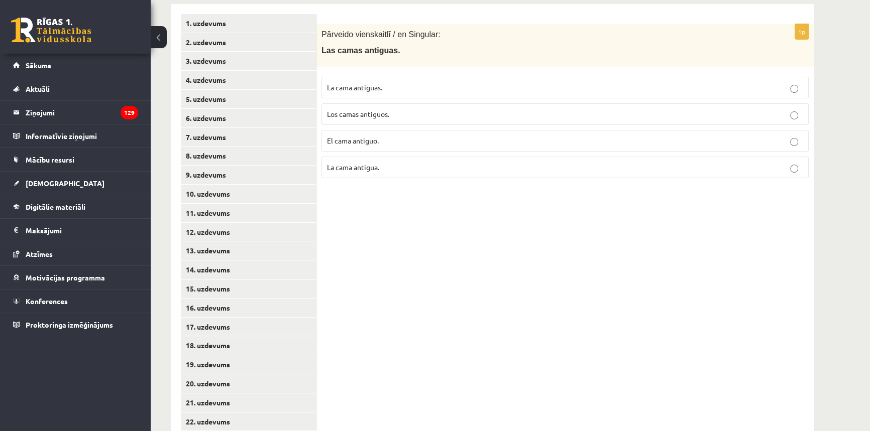
scroll to position [216, 0]
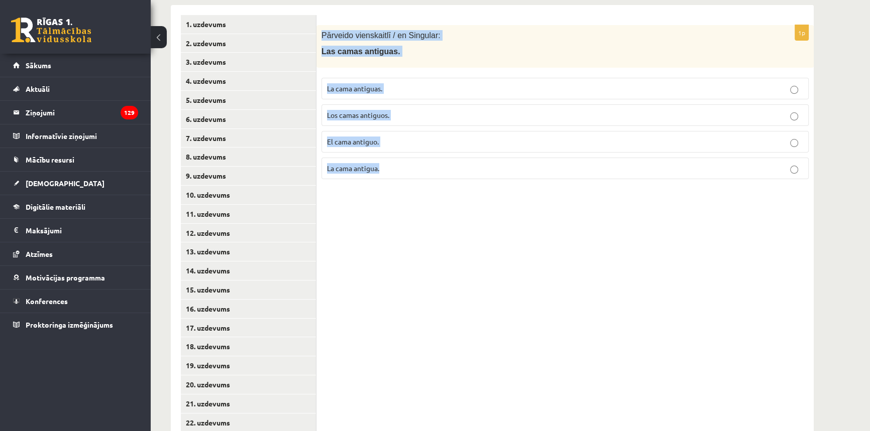
drag, startPoint x: 399, startPoint y: 172, endPoint x: 324, endPoint y: 25, distance: 165.1
click at [320, 27] on div "1p Pārveido vienskaitlī / en Singular: Las camas antiguas. La cama antiguas. Lo…" at bounding box center [564, 106] width 497 height 162
click at [365, 164] on span "La cama antigua." at bounding box center [353, 168] width 52 height 9
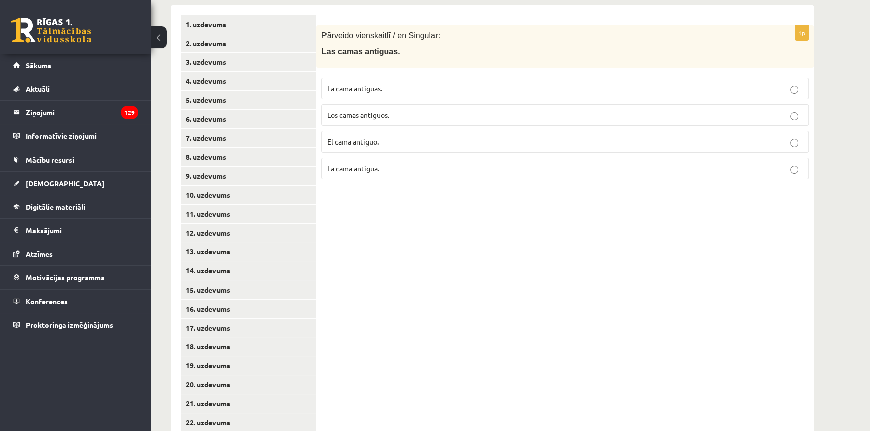
click at [393, 89] on p "La cama antiguas." at bounding box center [565, 88] width 476 height 11
click at [392, 176] on label "La cama antigua." at bounding box center [564, 169] width 487 height 22
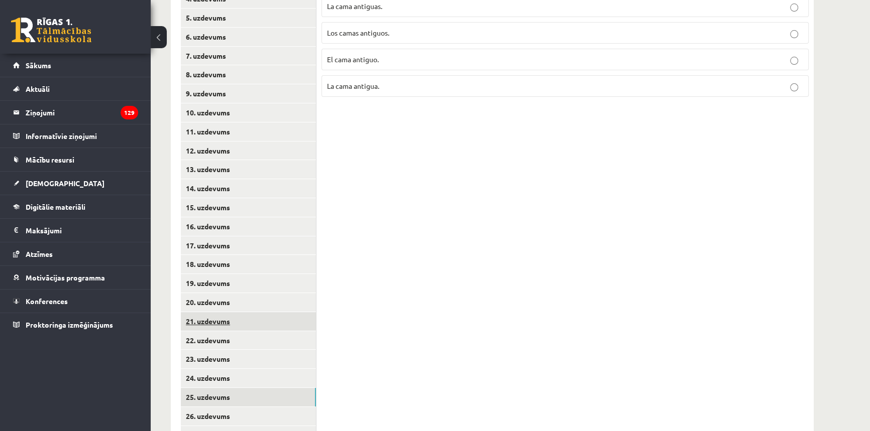
scroll to position [399, 0]
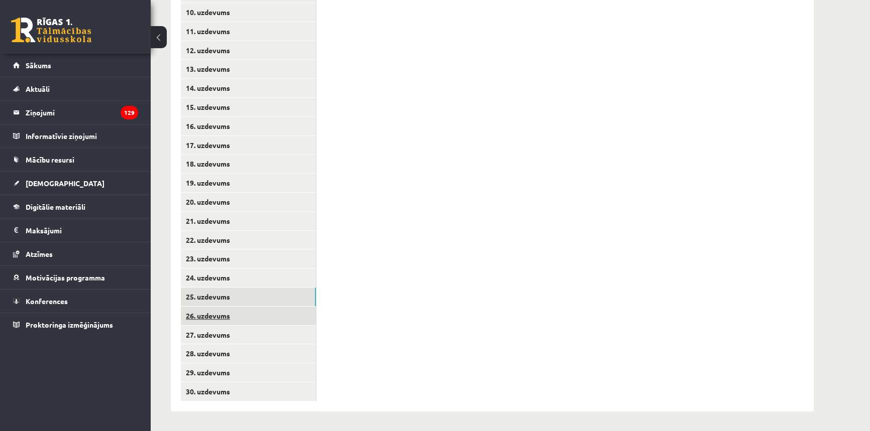
click at [237, 320] on link "26. uzdevums" at bounding box center [248, 316] width 135 height 19
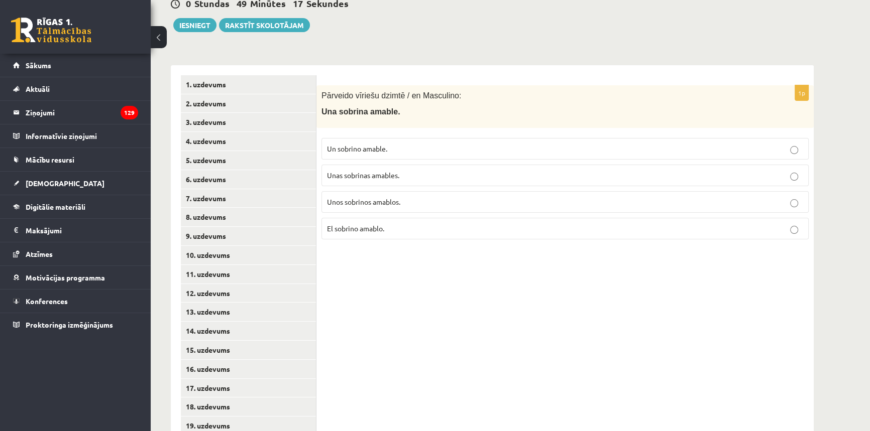
scroll to position [126, 0]
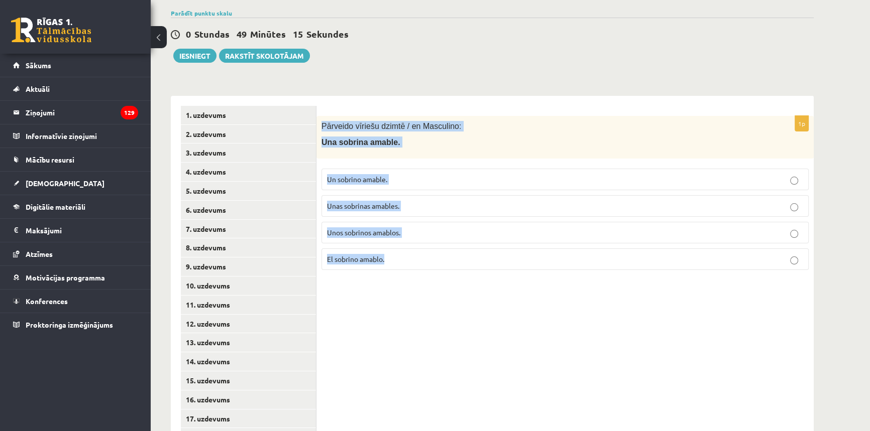
drag, startPoint x: 405, startPoint y: 263, endPoint x: 316, endPoint y: 102, distance: 184.1
click at [316, 102] on div "1p Pārveido vīriešu dzimtē / en Masculino: Una sobrina amable. Un sobrino amabl…" at bounding box center [564, 391] width 497 height 590
click at [410, 182] on p "Un sobrino amable." at bounding box center [565, 179] width 476 height 11
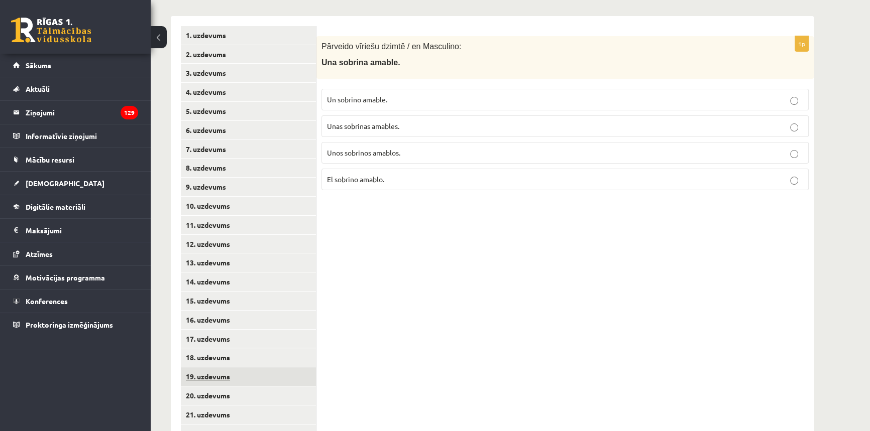
scroll to position [354, 0]
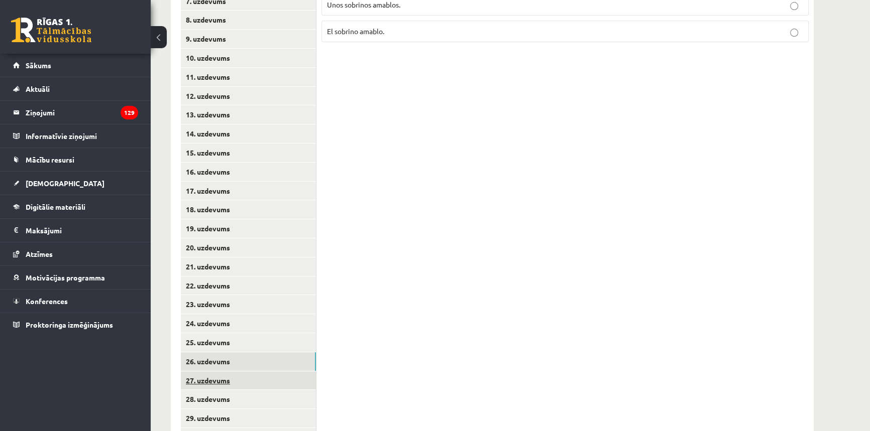
click at [222, 376] on link "27. uzdevums" at bounding box center [248, 381] width 135 height 19
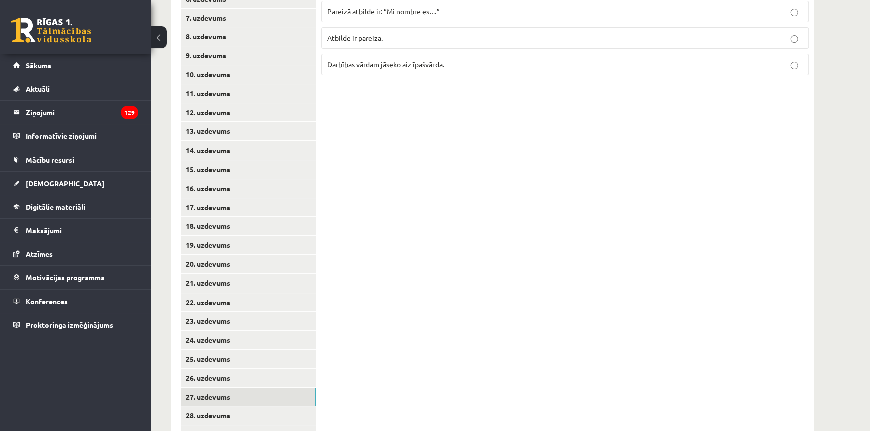
scroll to position [126, 0]
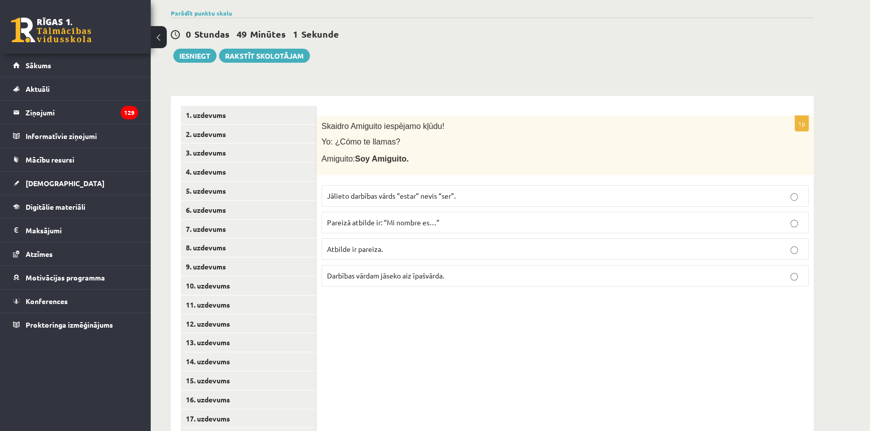
drag, startPoint x: 462, startPoint y: 276, endPoint x: 315, endPoint y: 104, distance: 225.5
click at [315, 104] on div "**********" at bounding box center [492, 391] width 643 height 590
click at [355, 86] on div "**********" at bounding box center [492, 386] width 643 height 600
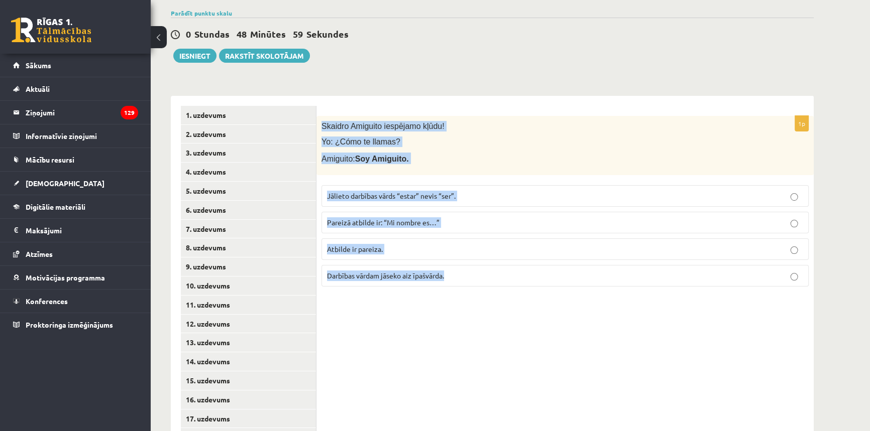
drag, startPoint x: 320, startPoint y: 125, endPoint x: 465, endPoint y: 281, distance: 212.5
click at [465, 281] on div "1p [PERSON_NAME] iespējamo kļūdu! Yo: ¿Cómo te llamas? Amiguito: Soy Amiguito. …" at bounding box center [564, 205] width 497 height 179
click at [394, 247] on p "Atbilde ir pareiza." at bounding box center [565, 249] width 476 height 11
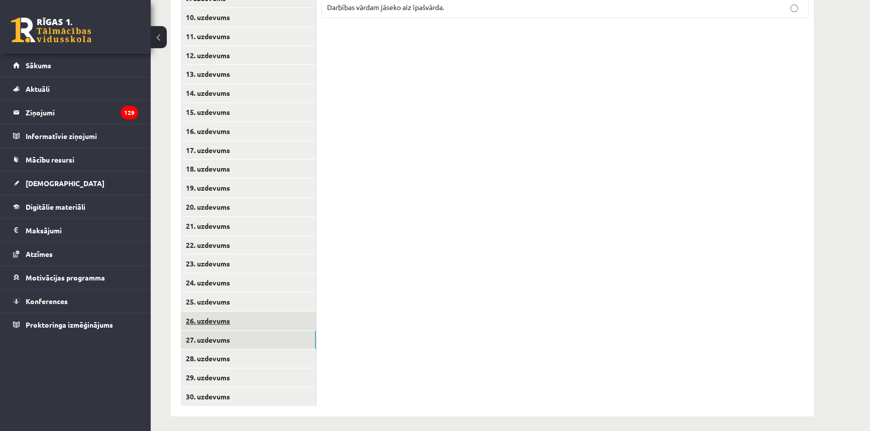
scroll to position [399, 0]
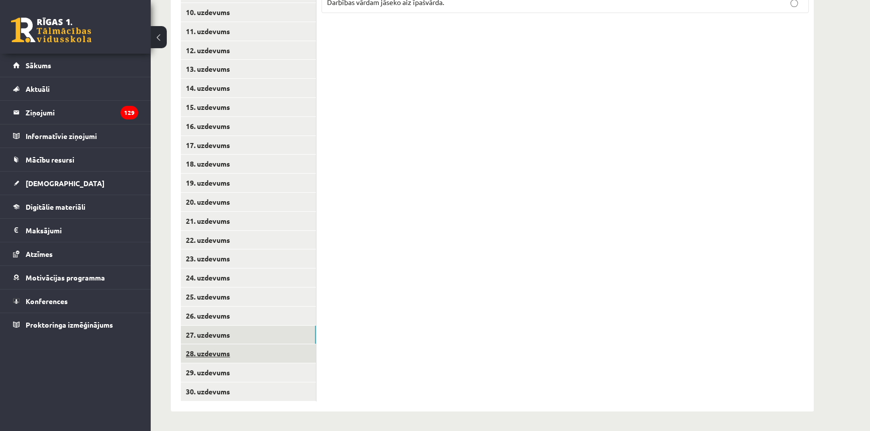
click at [234, 350] on link "28. uzdevums" at bounding box center [248, 354] width 135 height 19
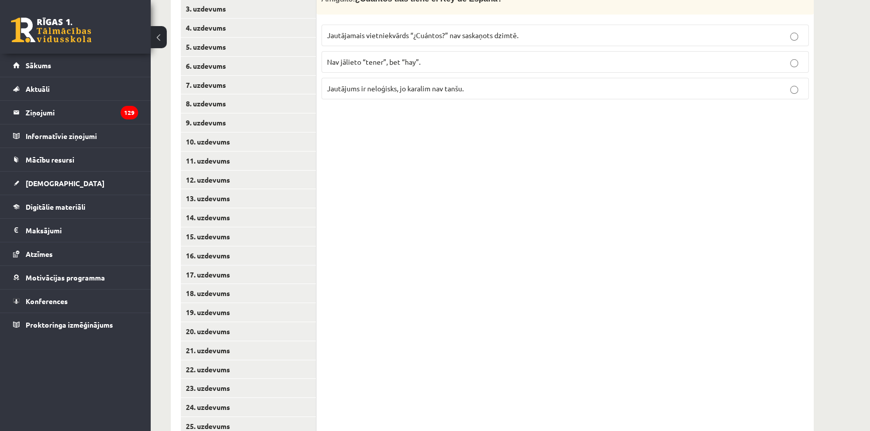
scroll to position [216, 0]
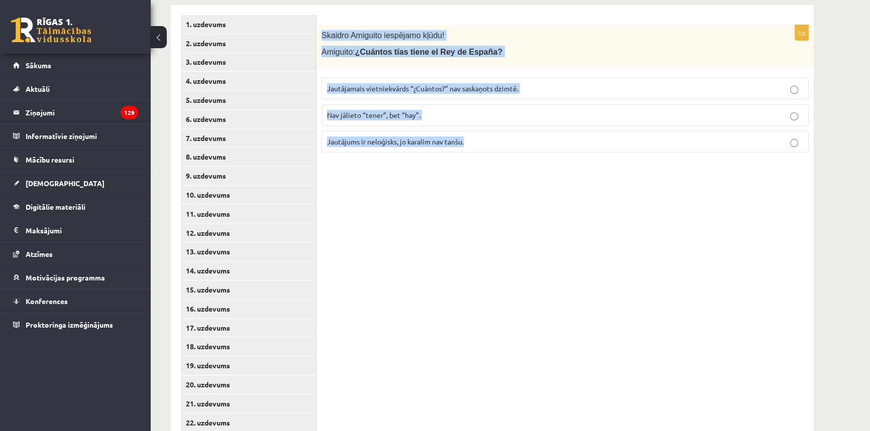
drag, startPoint x: 481, startPoint y: 137, endPoint x: 321, endPoint y: 23, distance: 196.3
click at [321, 23] on div "1p [PERSON_NAME] iespējamo kļūdu! Amiguito: ¿Cuántos tías tiene el Rey de Españ…" at bounding box center [564, 300] width 497 height 590
click at [457, 86] on span "Jautājamais vietniekvārds “¿Cuántos?” nav saskaņots dzimtē." at bounding box center [422, 88] width 191 height 9
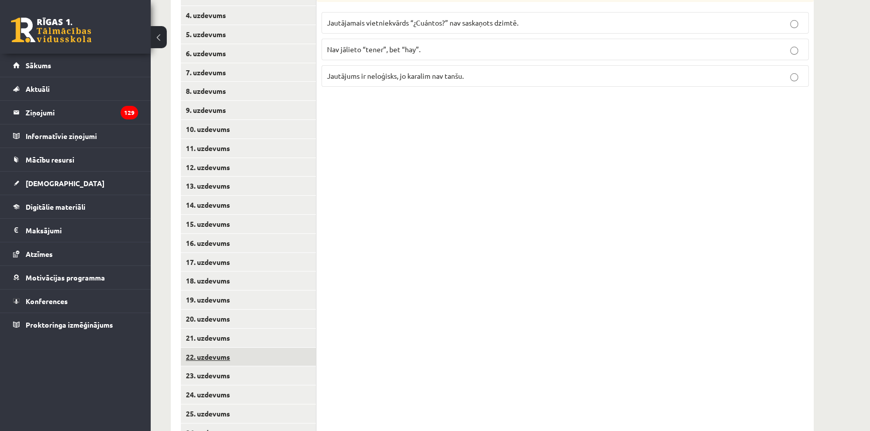
scroll to position [399, 0]
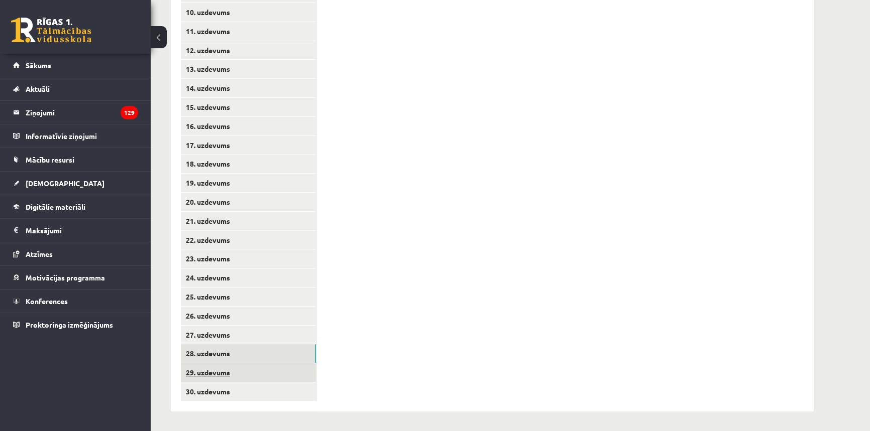
click at [234, 373] on link "29. uzdevums" at bounding box center [248, 373] width 135 height 19
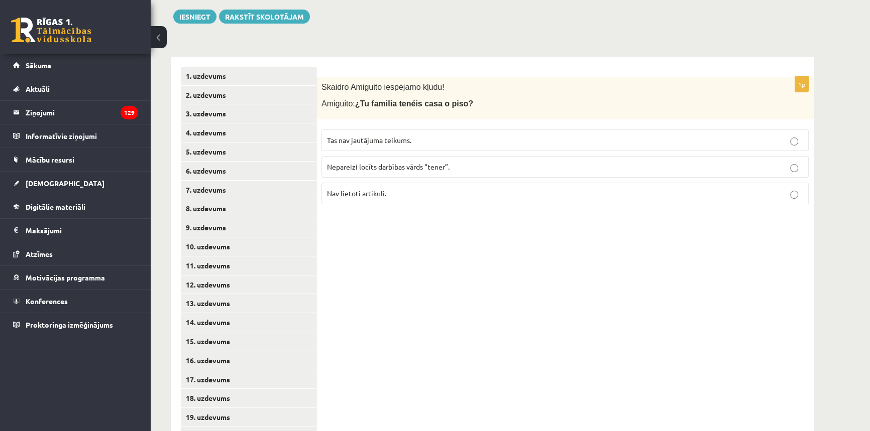
scroll to position [126, 0]
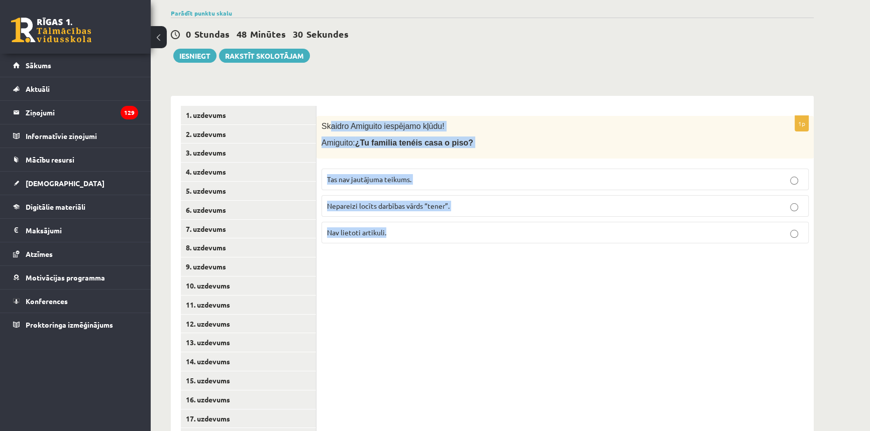
drag, startPoint x: 409, startPoint y: 235, endPoint x: 328, endPoint y: 115, distance: 144.0
click at [328, 115] on form "1p [PERSON_NAME] iespējamo kļūdu! Amiguito: ¿Tu familia tenéis casa o piso? Tas…" at bounding box center [564, 179] width 477 height 146
click at [399, 224] on label "Nav lietoti artikuli." at bounding box center [564, 233] width 487 height 22
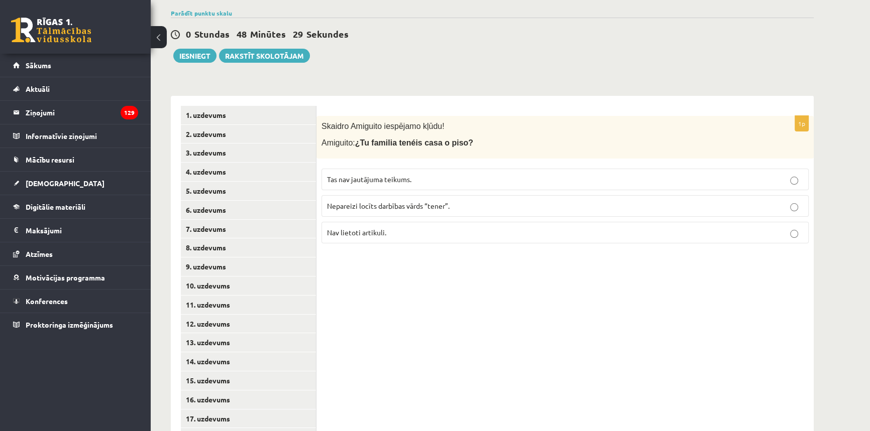
click at [398, 206] on span "Nepareizi locīts darbības vārds “tener”." at bounding box center [388, 205] width 123 height 9
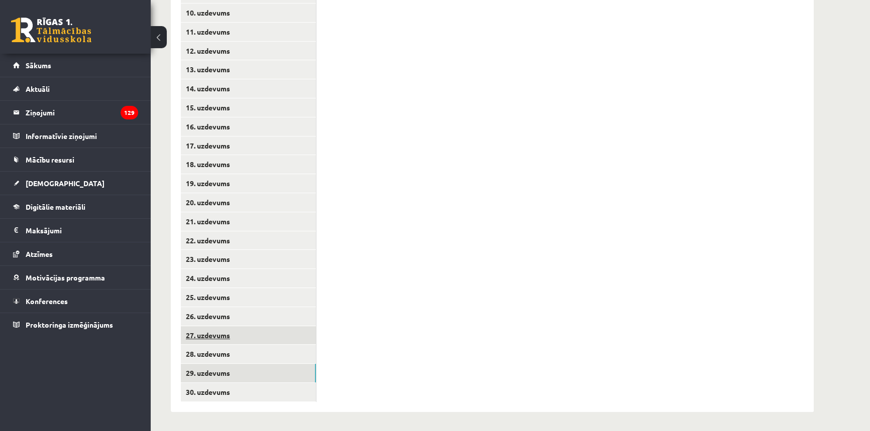
scroll to position [399, 0]
click at [221, 392] on link "30. uzdevums" at bounding box center [248, 392] width 135 height 19
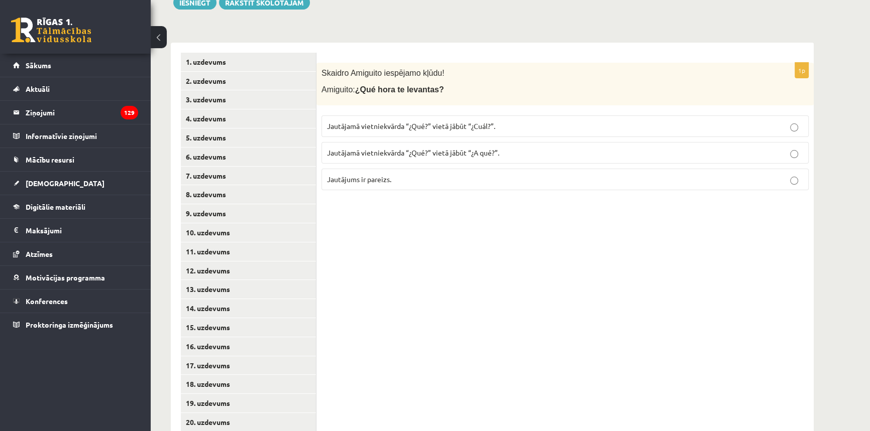
scroll to position [171, 0]
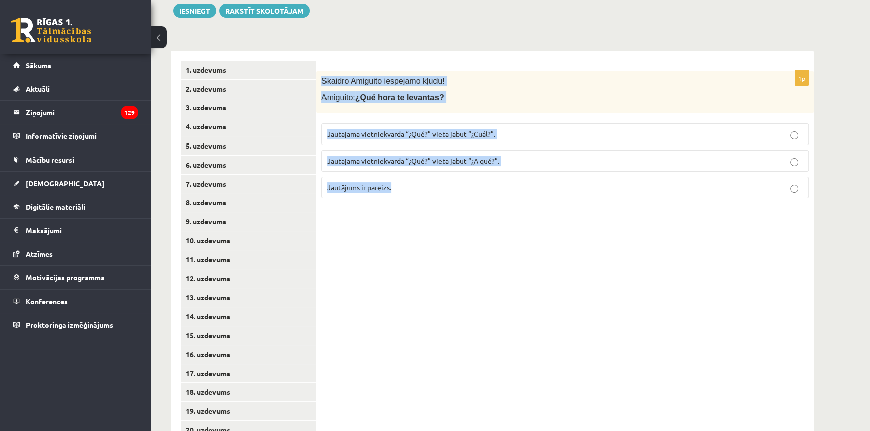
drag, startPoint x: 414, startPoint y: 186, endPoint x: 318, endPoint y: 66, distance: 153.7
click at [318, 66] on div "1p [PERSON_NAME] iespējamo kļūdu! Amiguito: ¿Qué hora te levantas? Jautājamā vi…" at bounding box center [564, 346] width 497 height 590
click at [372, 184] on span "Jautājums ir pareizs." at bounding box center [359, 187] width 64 height 9
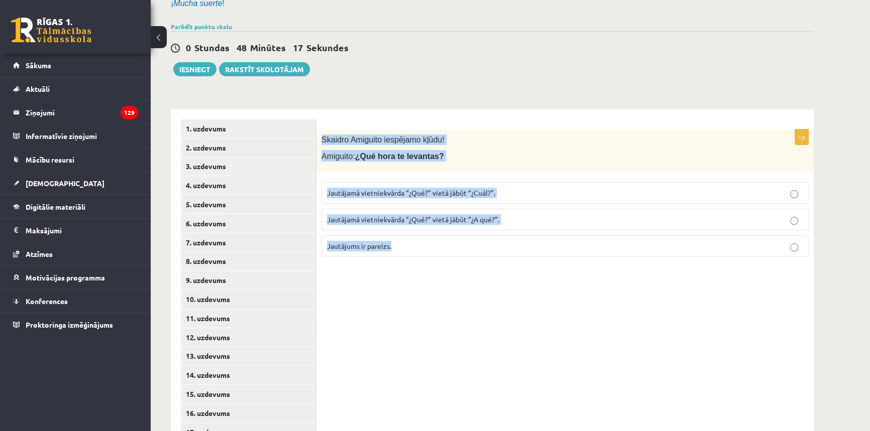
scroll to position [0, 0]
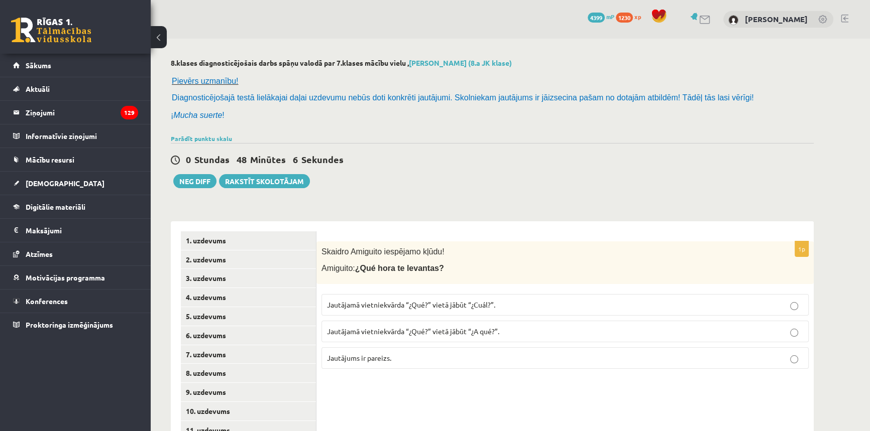
click at [578, 162] on div "0 Stundas 48 Minūtes 6 Sekundes" at bounding box center [492, 160] width 643 height 13
click at [642, 259] on div "Skaidro Amiguito iespējamo kļūdu! Amiguito: ¿Qué hora te levantas?" at bounding box center [564, 263] width 497 height 43
click at [200, 180] on button "Neg Diff" at bounding box center [194, 181] width 43 height 14
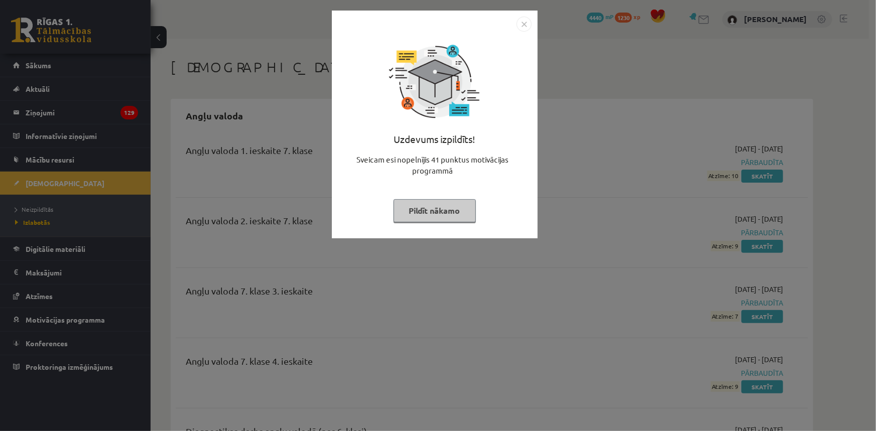
click at [525, 27] on img "Close" at bounding box center [524, 24] width 15 height 15
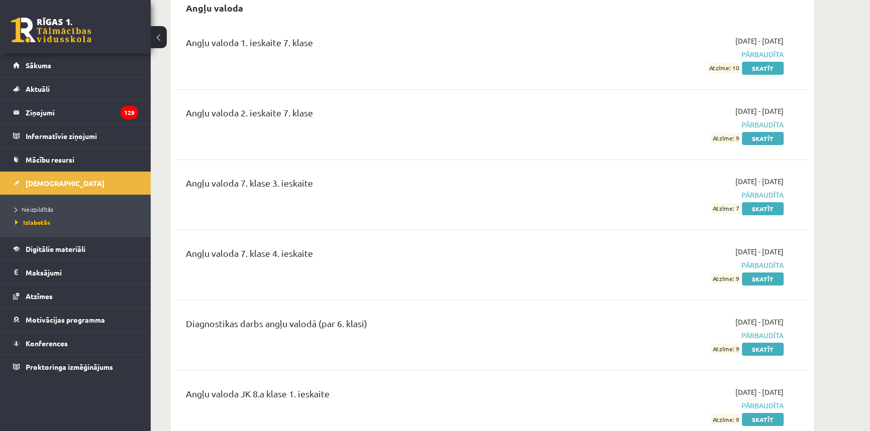
scroll to position [228, 0]
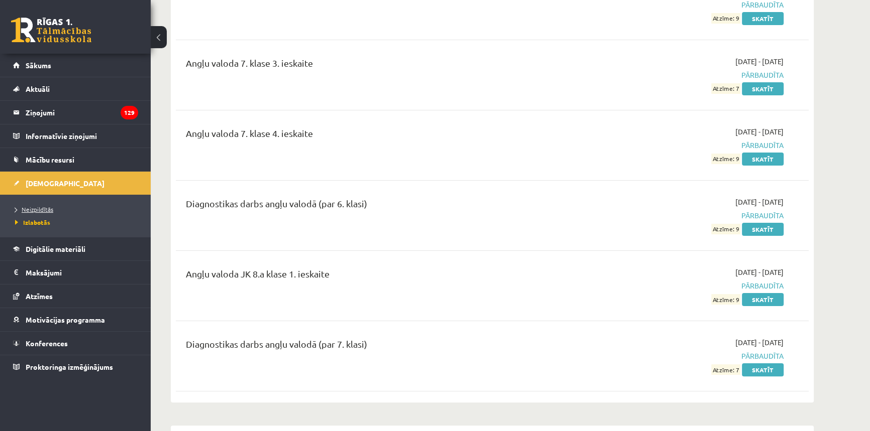
click at [33, 205] on link "Neizpildītās" at bounding box center [78, 209] width 126 height 9
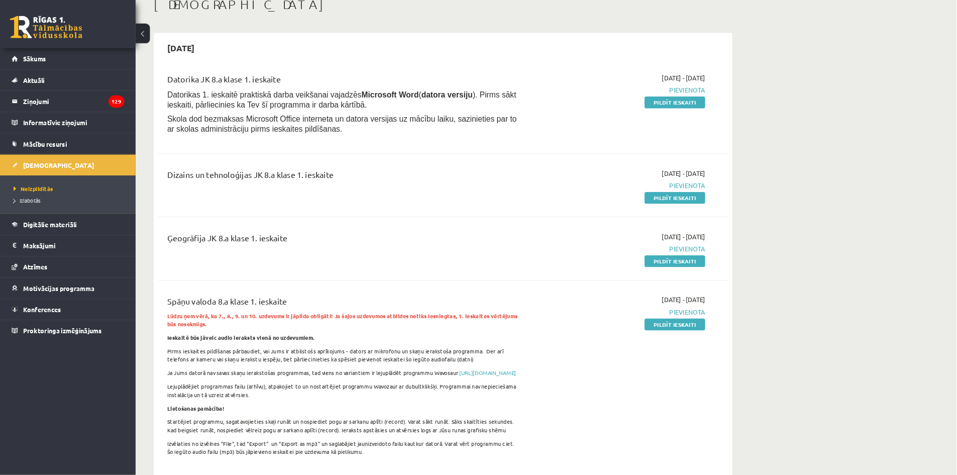
scroll to position [63, 0]
